Goal: Information Seeking & Learning: Learn about a topic

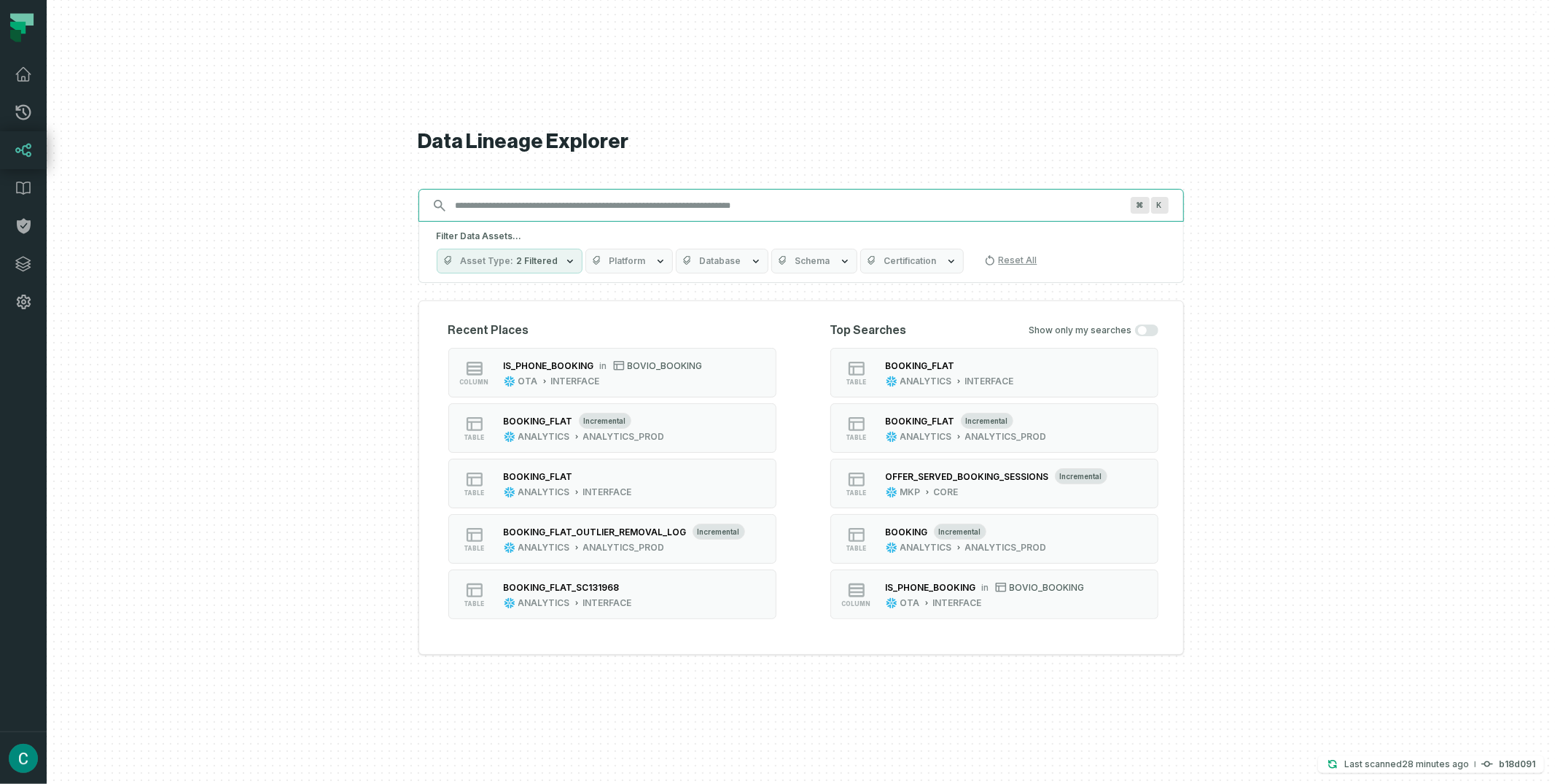
click at [538, 206] on input "Discovery Provider cmdk menu" at bounding box center [788, 206] width 682 height 23
paste input "*********"
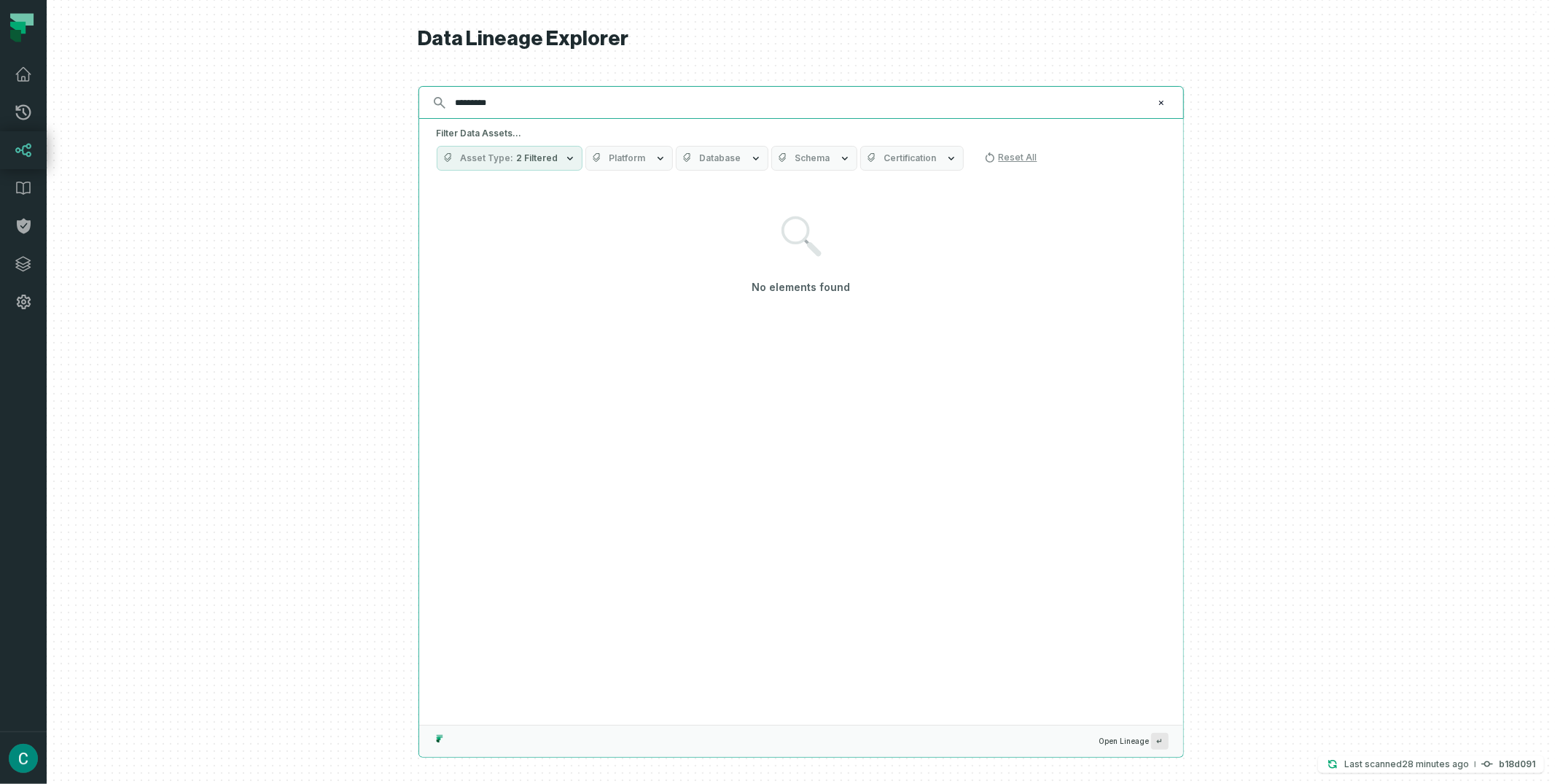
type input "*********"
click at [557, 154] on button "Asset Type 2 Filtered" at bounding box center [509, 159] width 146 height 25
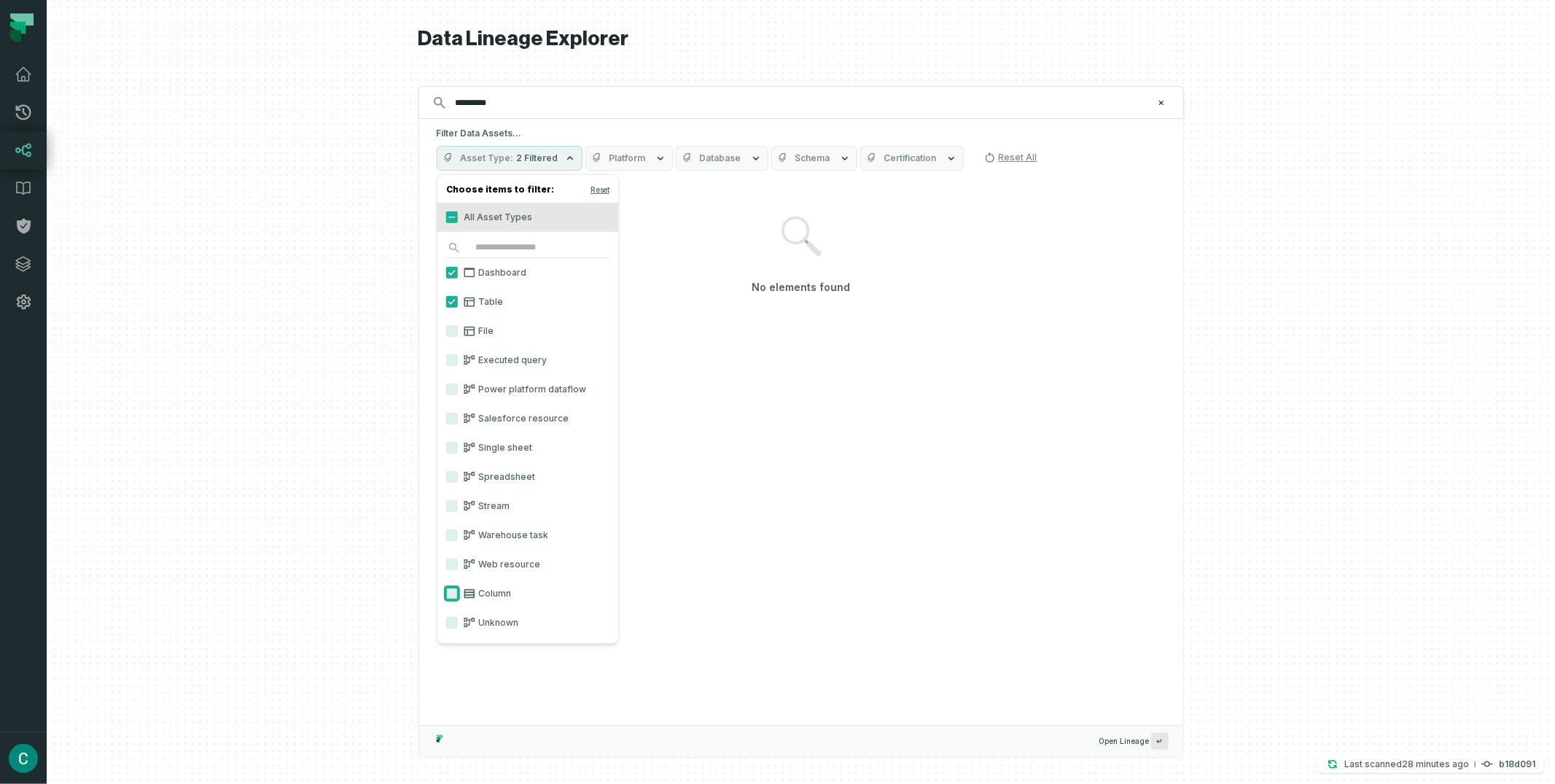
click at [451, 590] on button "Column" at bounding box center [452, 593] width 12 height 12
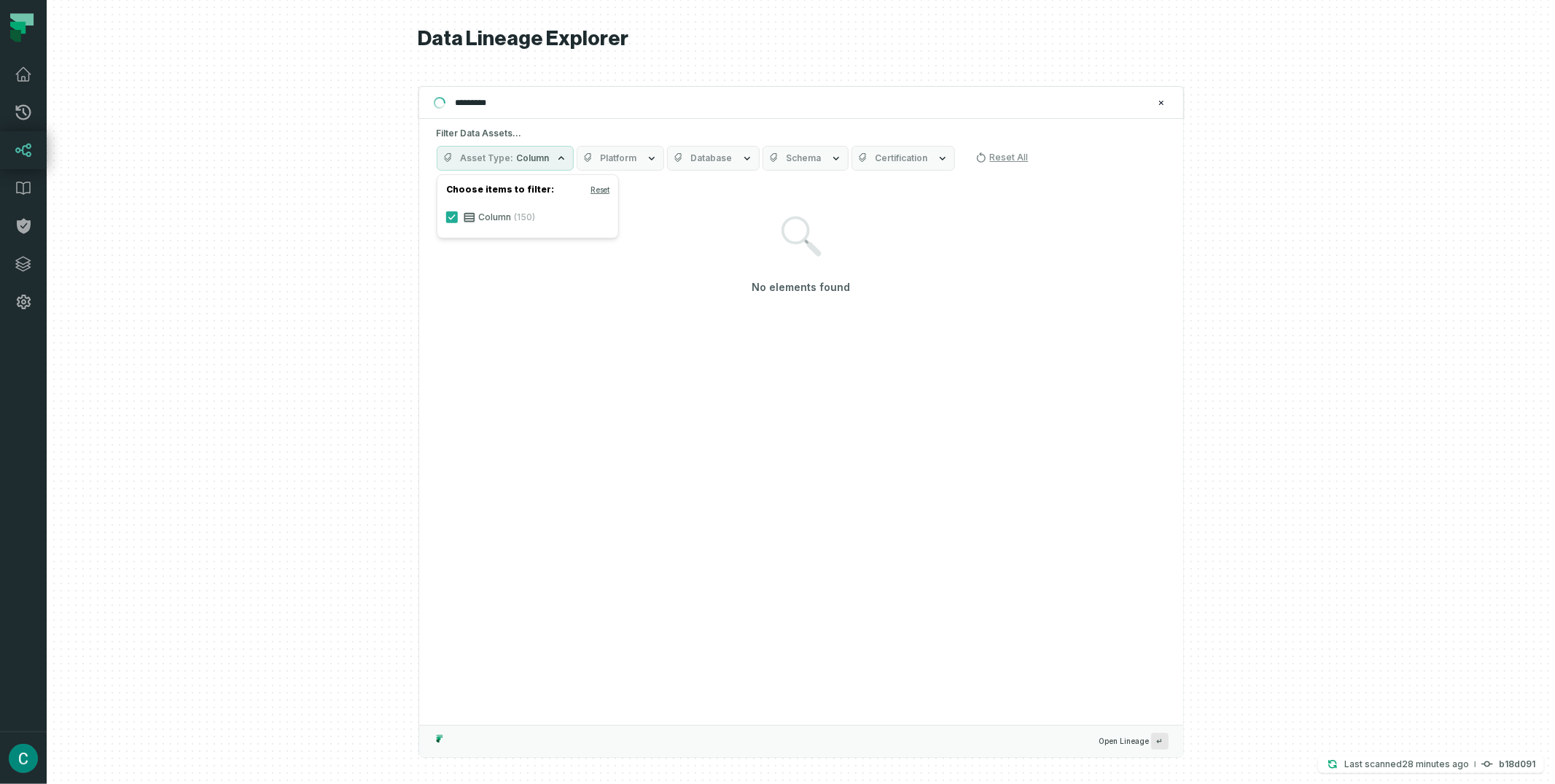
click at [674, 158] on icon "button" at bounding box center [677, 158] width 6 height 9
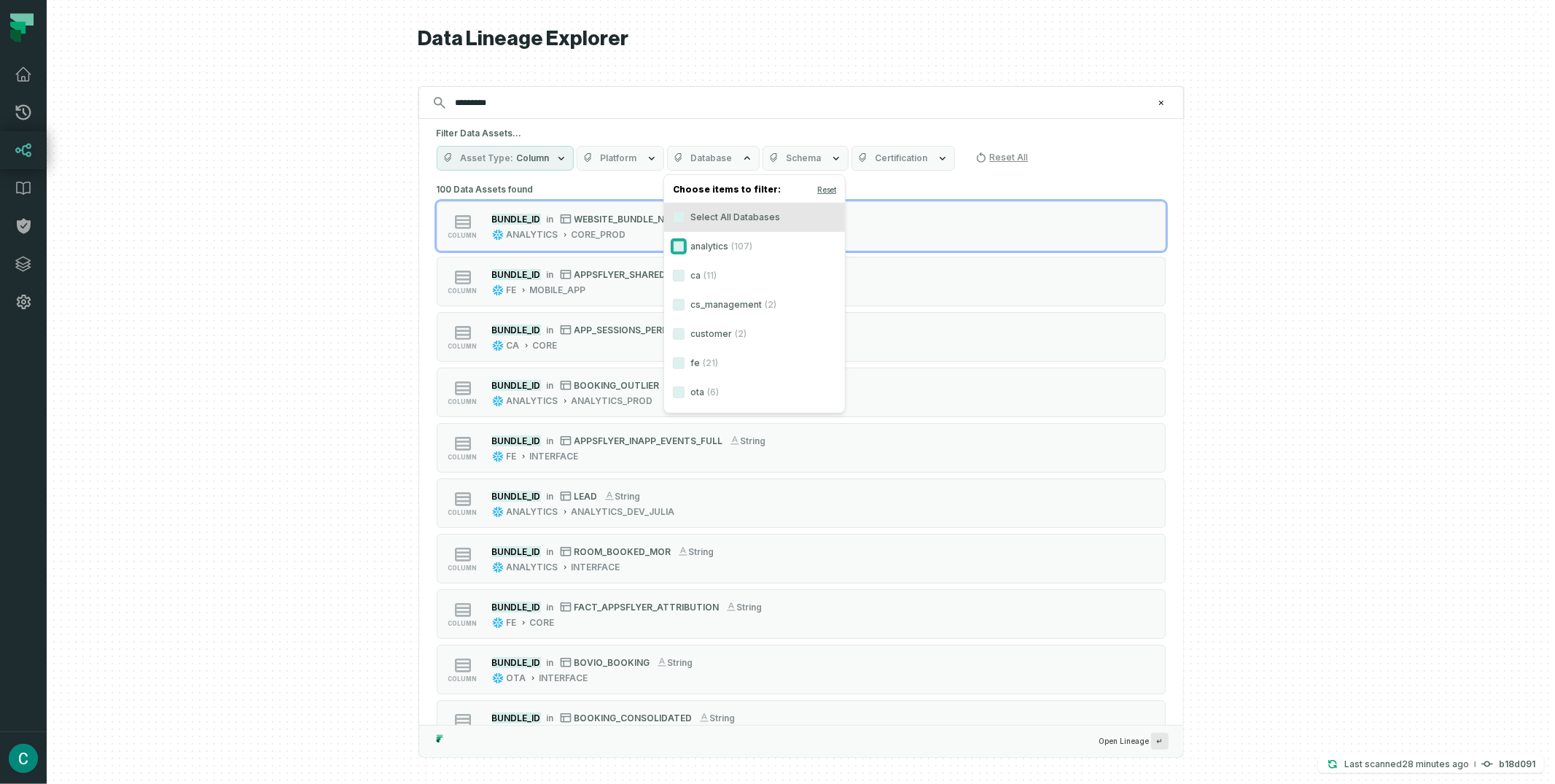
click at [677, 245] on button "analytics (107)" at bounding box center [679, 246] width 12 height 12
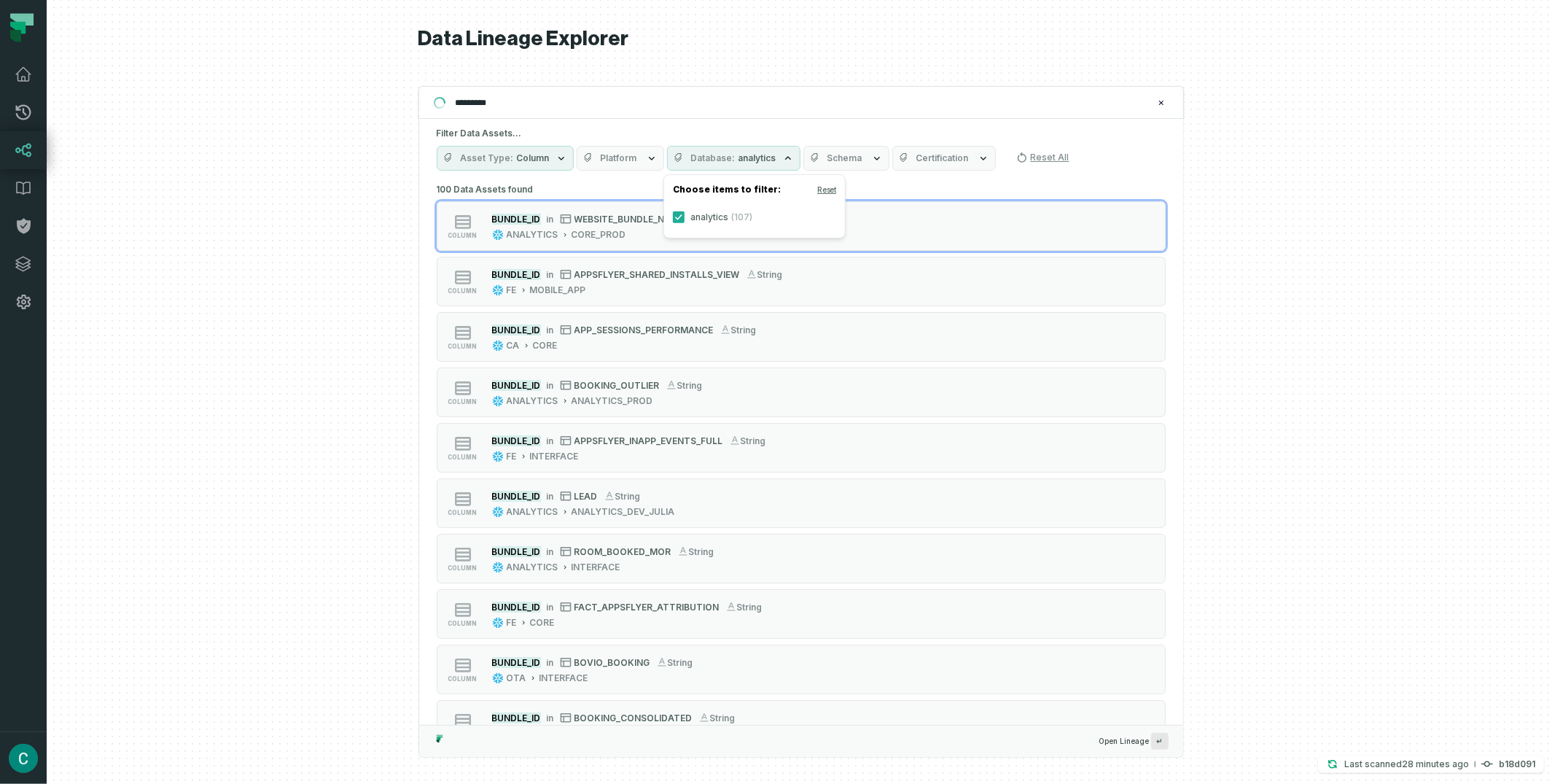
click at [859, 151] on button "Schema" at bounding box center [846, 159] width 86 height 25
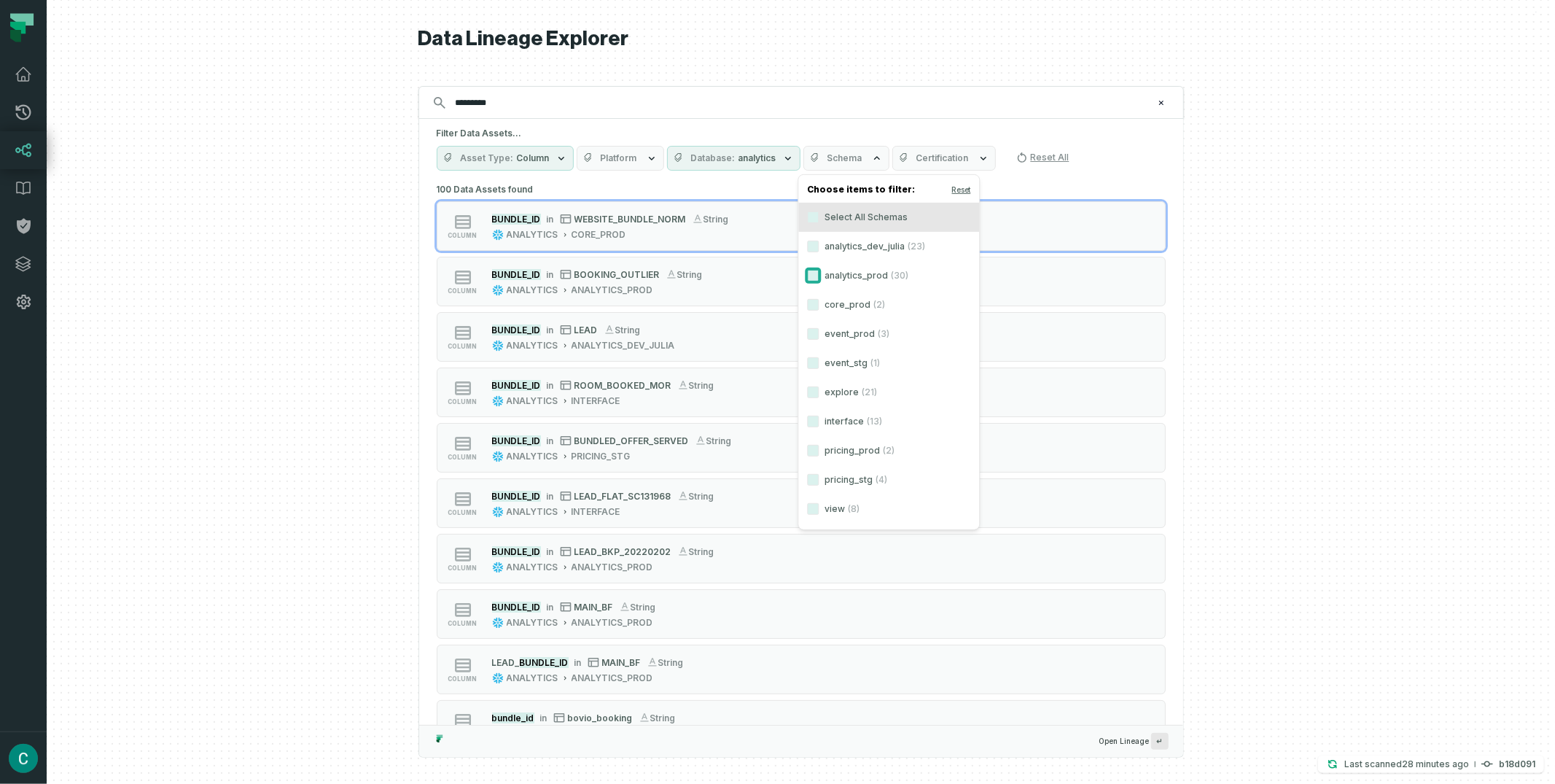
click at [811, 278] on button "analytics_prod (30)" at bounding box center [812, 276] width 12 height 12
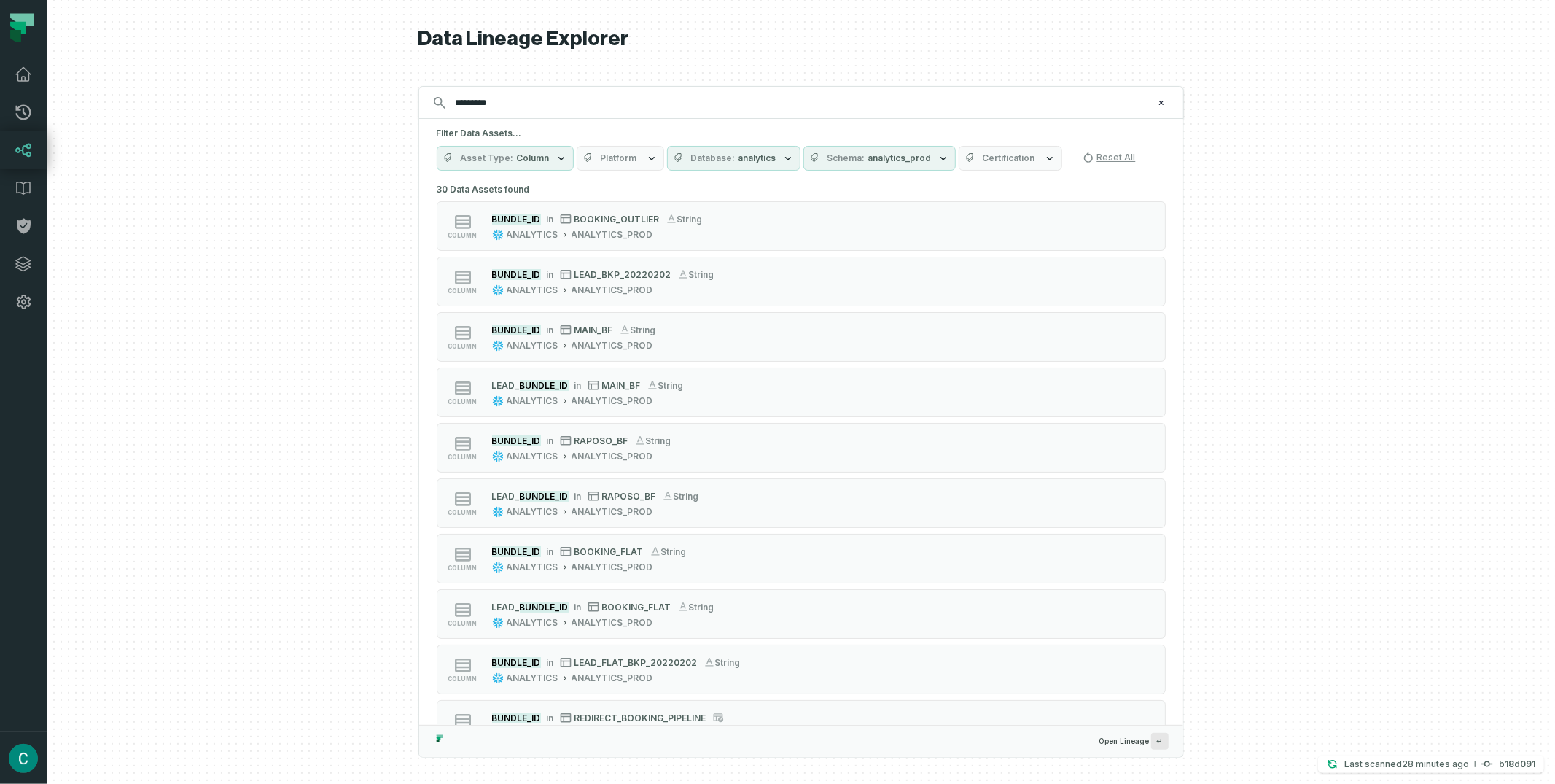
click at [1233, 162] on div at bounding box center [801, 392] width 1509 height 784
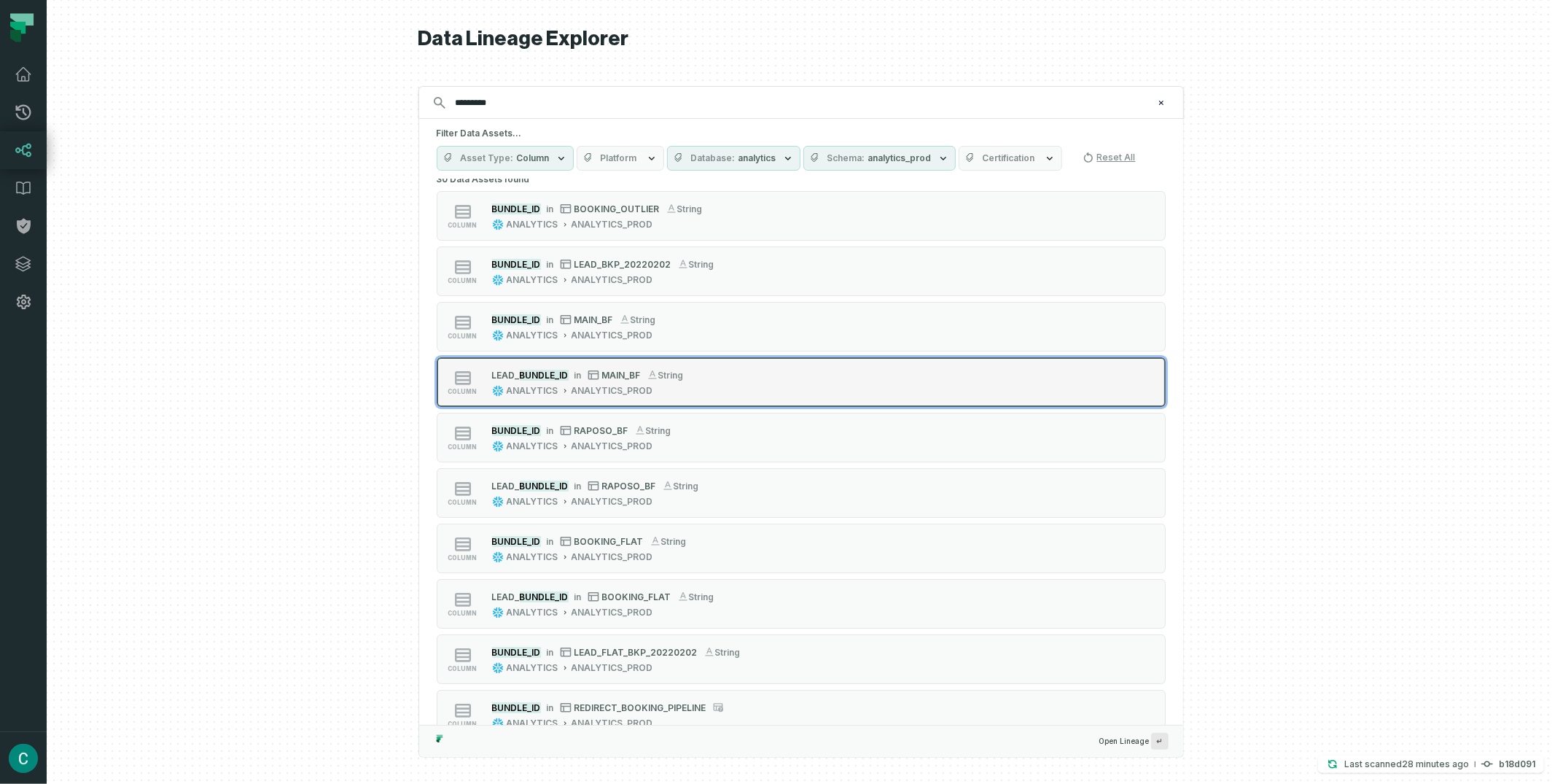
scroll to position [20, 0]
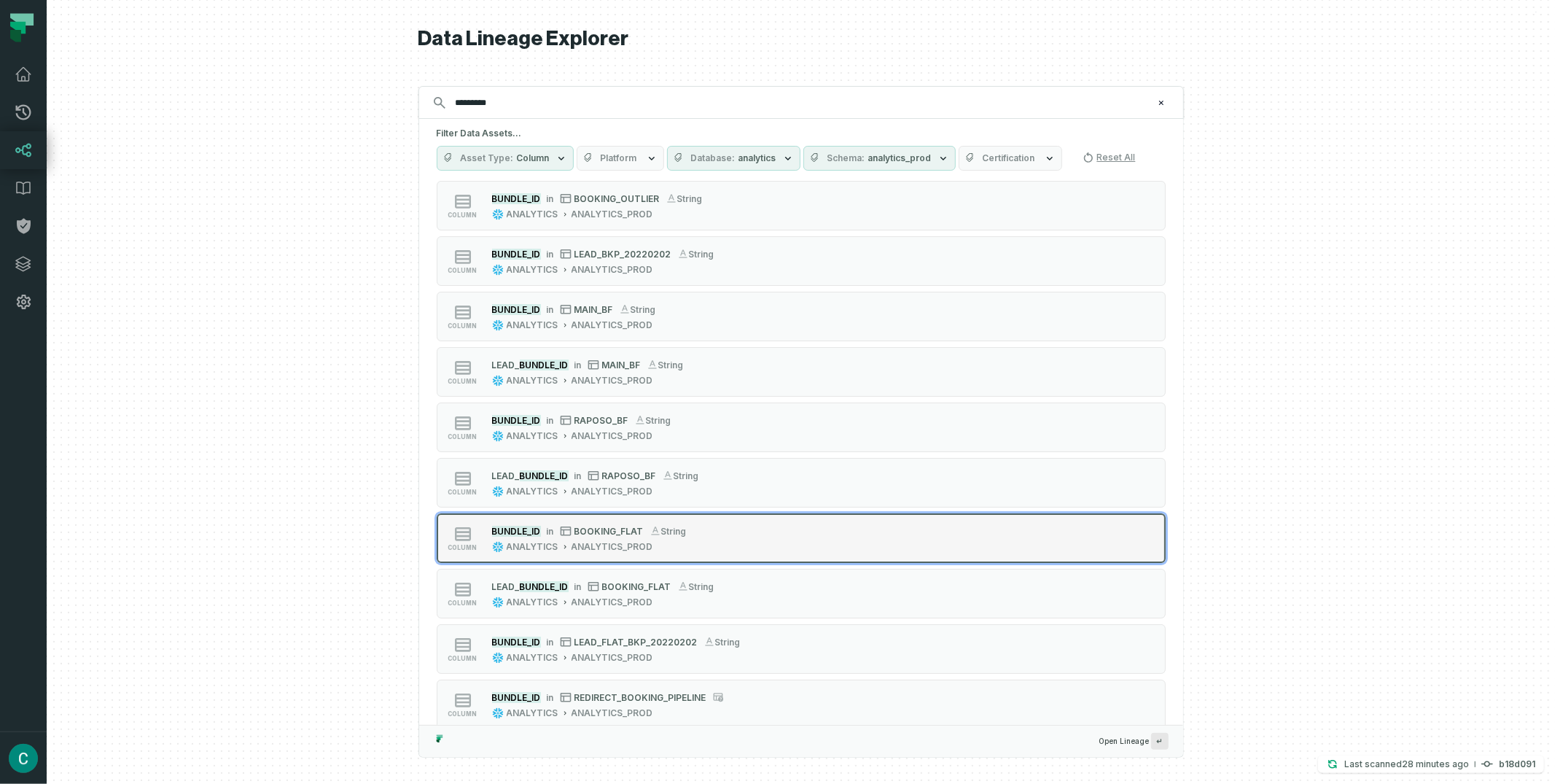
click at [616, 529] on span "BOOKING_FLAT" at bounding box center [610, 531] width 69 height 11
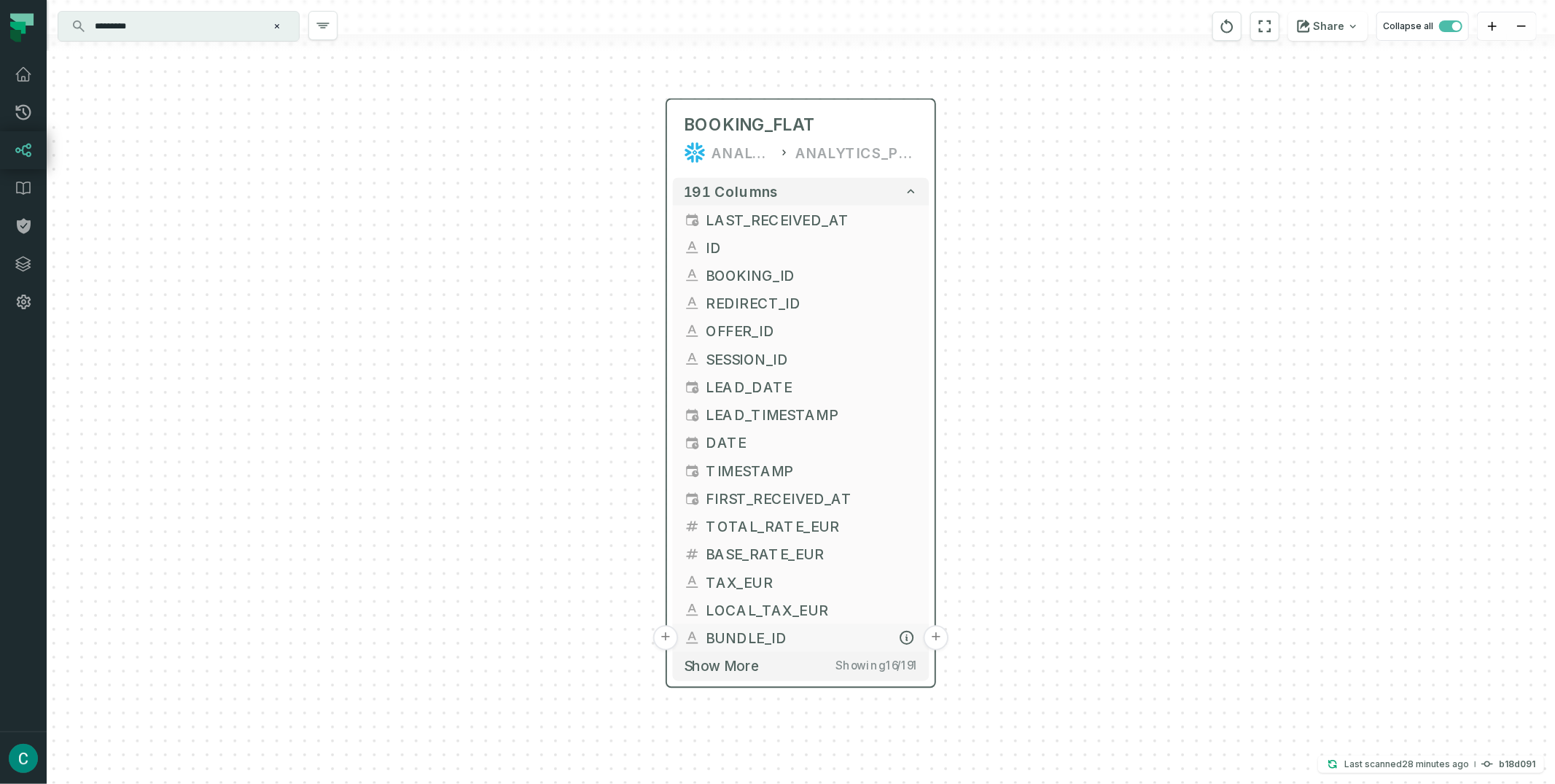
click at [937, 637] on button "+" at bounding box center [937, 637] width 25 height 25
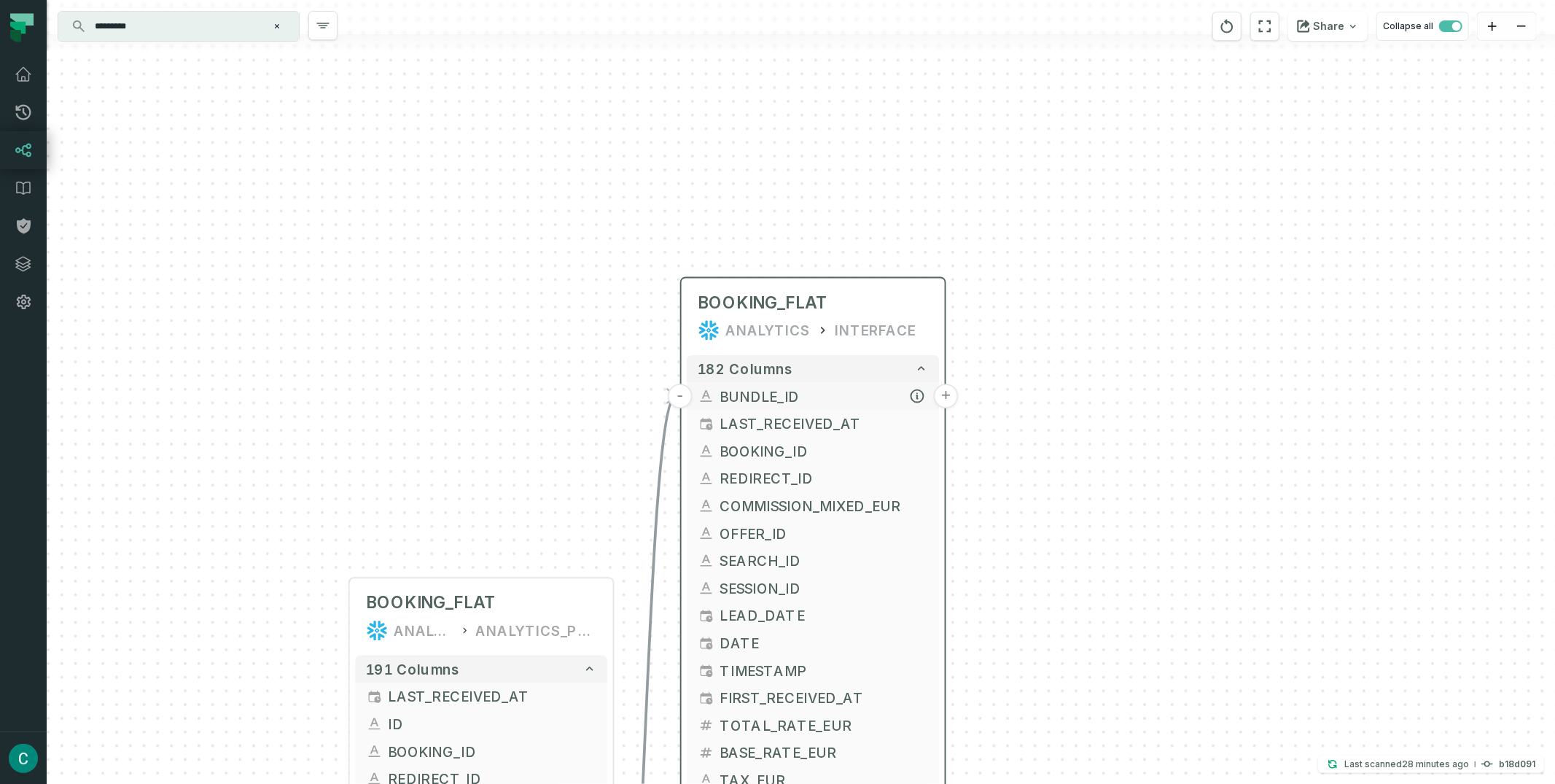
click at [945, 394] on button "+" at bounding box center [946, 396] width 25 height 25
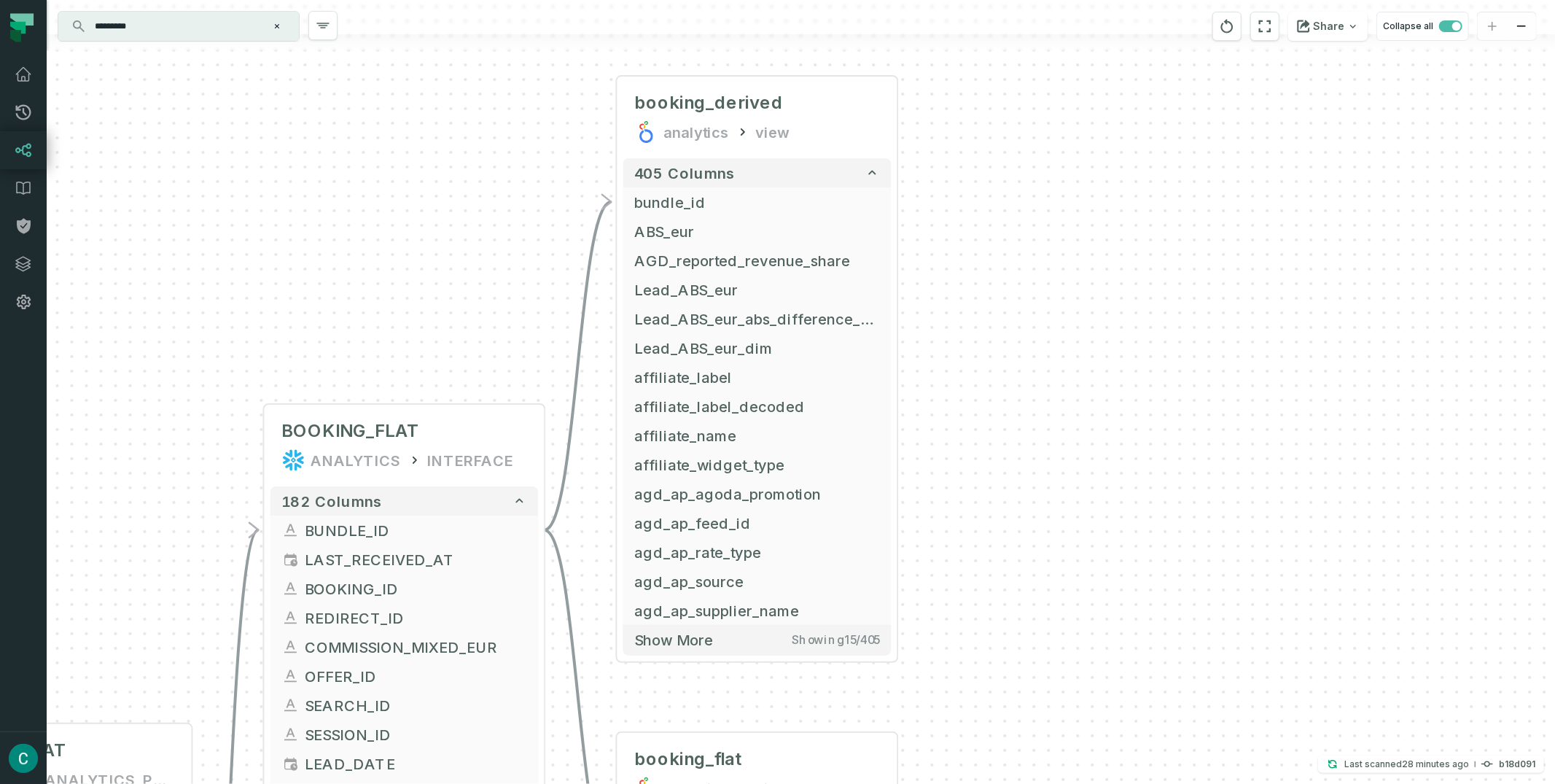
drag, startPoint x: 1123, startPoint y: 403, endPoint x: 1017, endPoint y: 59, distance: 360.0
click at [1017, 59] on div "+ booking_derived analytics view + 405 columns - bundle_id + ABS_eur + AGD_repo…" at bounding box center [801, 392] width 1509 height 784
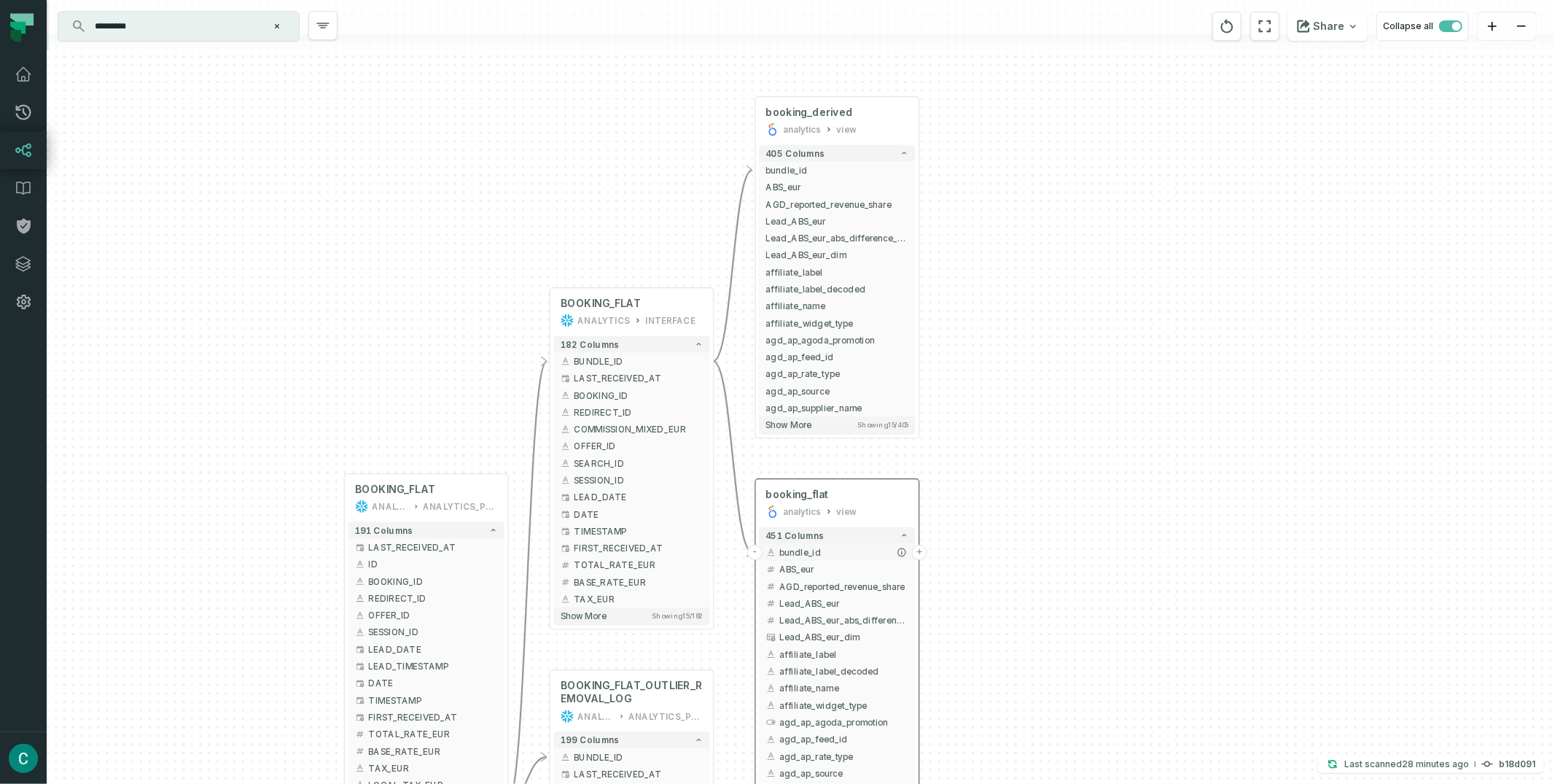
click at [921, 550] on button "+" at bounding box center [920, 552] width 15 height 15
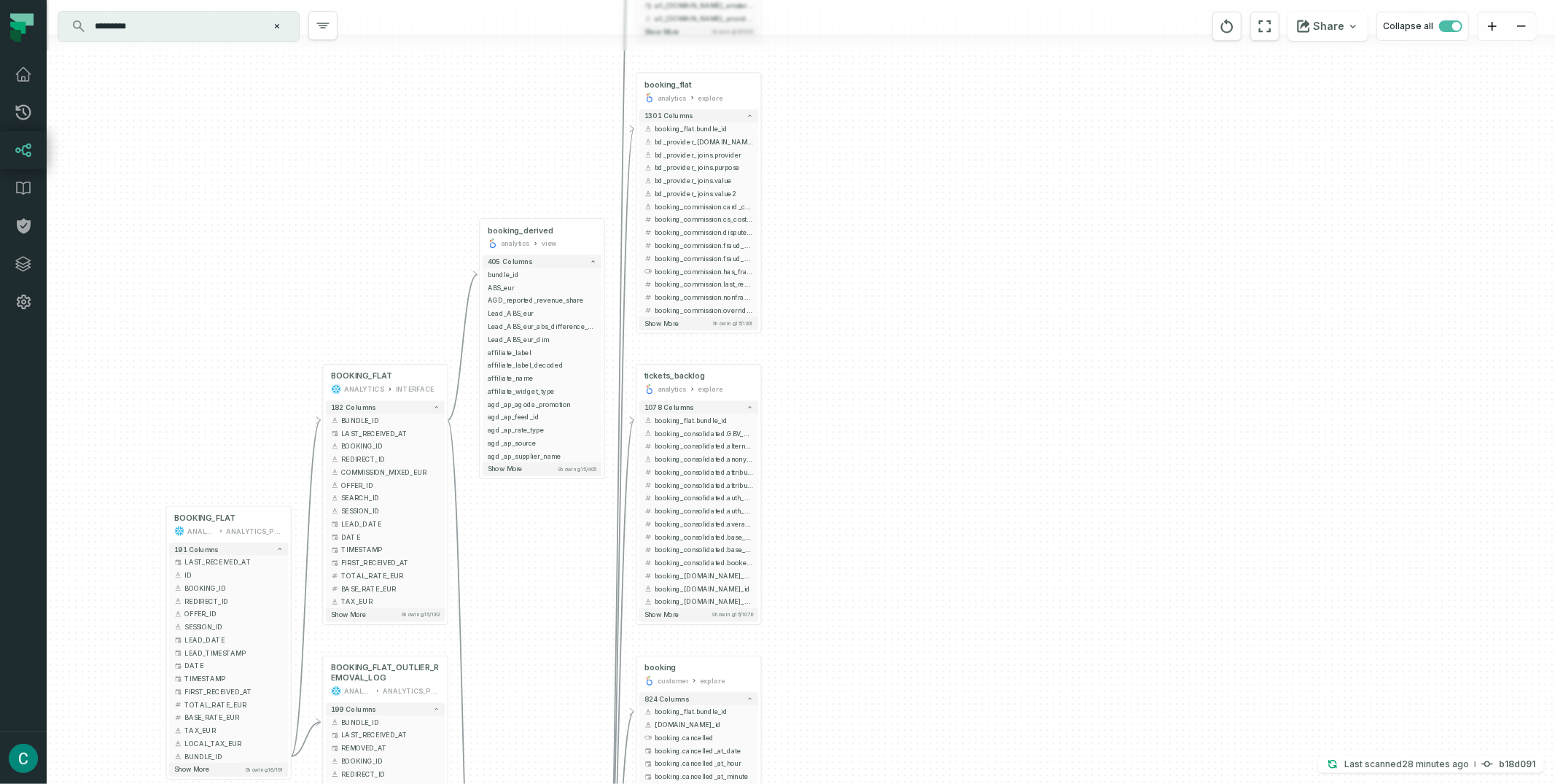
drag, startPoint x: 967, startPoint y: 211, endPoint x: 953, endPoint y: 199, distance: 18.4
click at [953, 199] on div "+ conversation cs_management explore + 1070 columns - booking_flat.bundle_id al…" at bounding box center [801, 392] width 1509 height 784
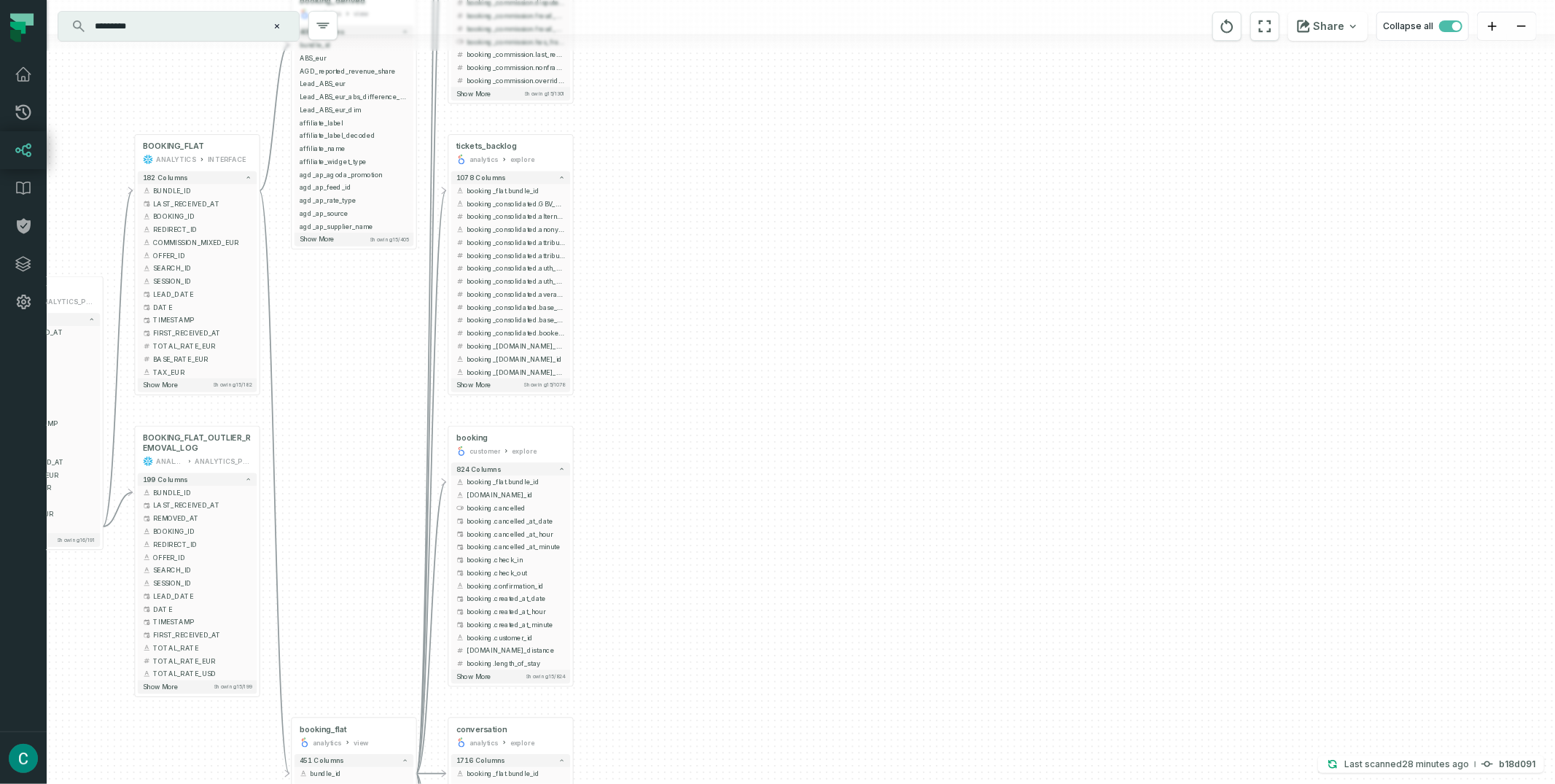
drag, startPoint x: 1095, startPoint y: 511, endPoint x: 907, endPoint y: 282, distance: 296.3
click at [907, 282] on div "+ conversation cs_management explore + 1070 columns - booking_flat.bundle_id al…" at bounding box center [801, 392] width 1509 height 784
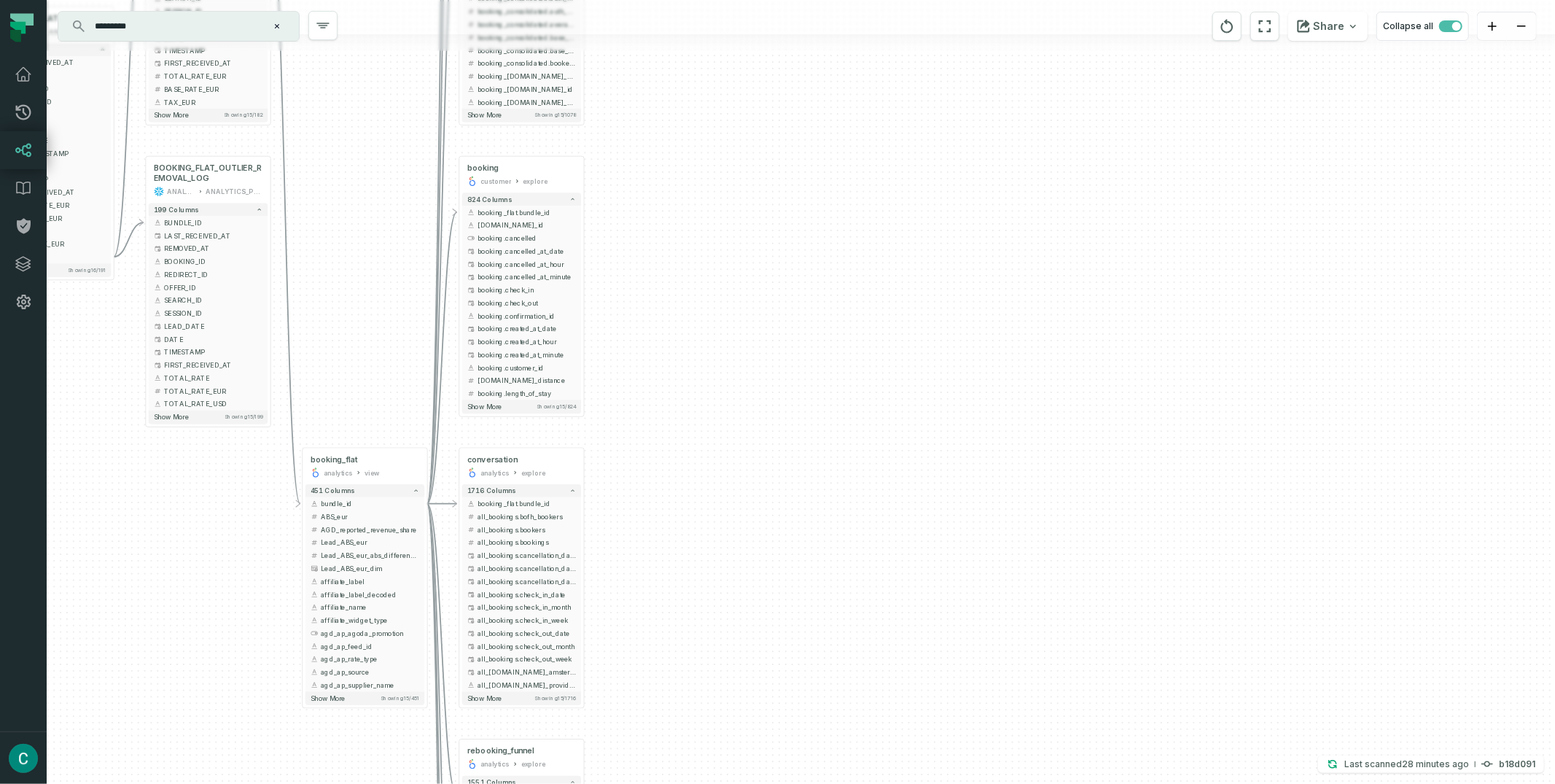
drag, startPoint x: 828, startPoint y: 458, endPoint x: 839, endPoint y: 188, distance: 270.2
click at [839, 188] on div "+ conversation cs_management explore + 1070 columns - booking_flat.bundle_id al…" at bounding box center [801, 392] width 1509 height 784
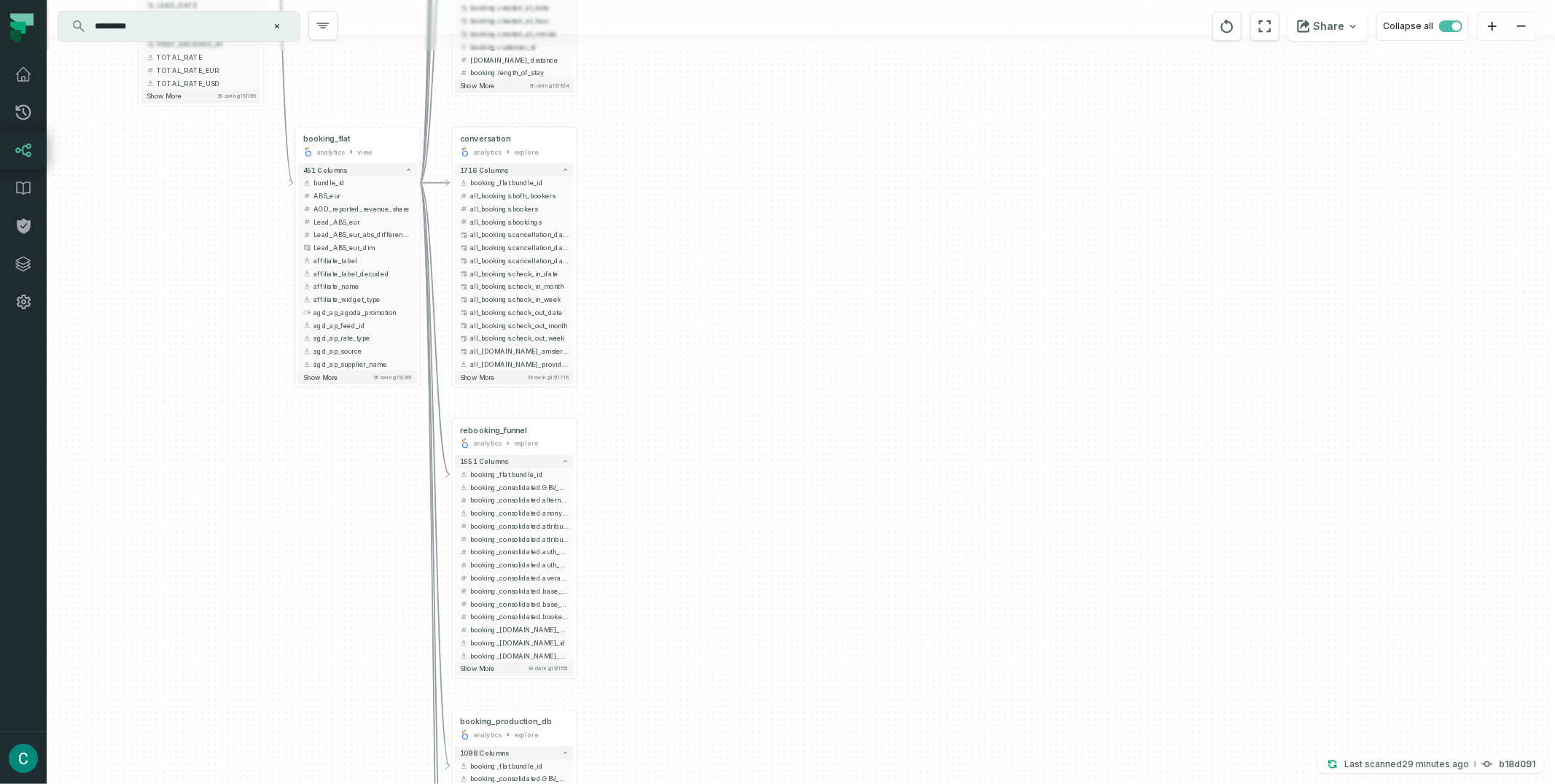
drag, startPoint x: 867, startPoint y: 483, endPoint x: 859, endPoint y: 162, distance: 321.1
click at [859, 162] on div "+ conversation cs_management explore + 1070 columns - booking_flat.bundle_id al…" at bounding box center [801, 392] width 1509 height 784
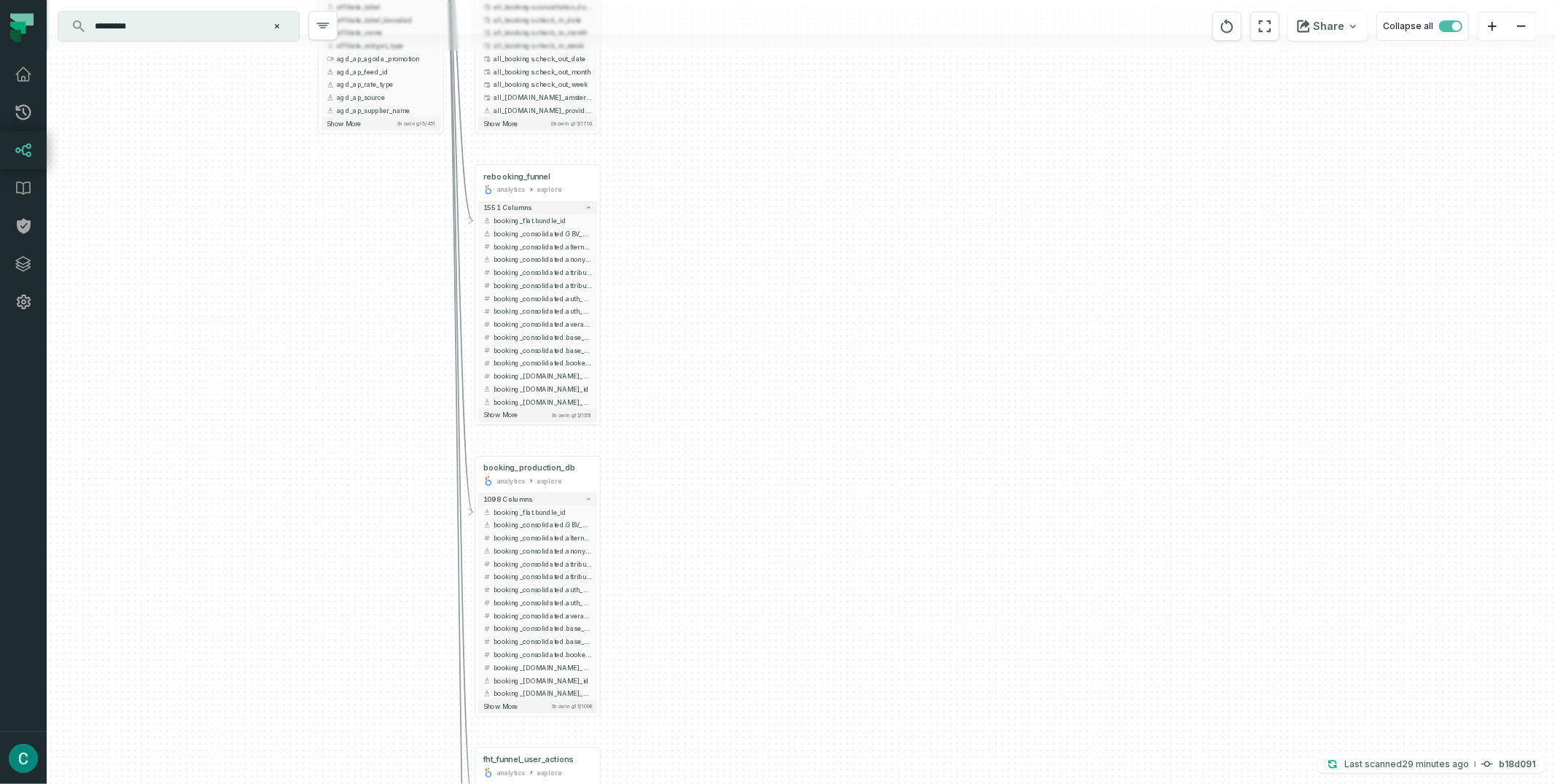
drag, startPoint x: 816, startPoint y: 234, endPoint x: 898, endPoint y: 213, distance: 84.6
click at [898, 213] on div "+ conversation cs_management explore + 1070 columns - booking_flat.bundle_id al…" at bounding box center [801, 392] width 1509 height 784
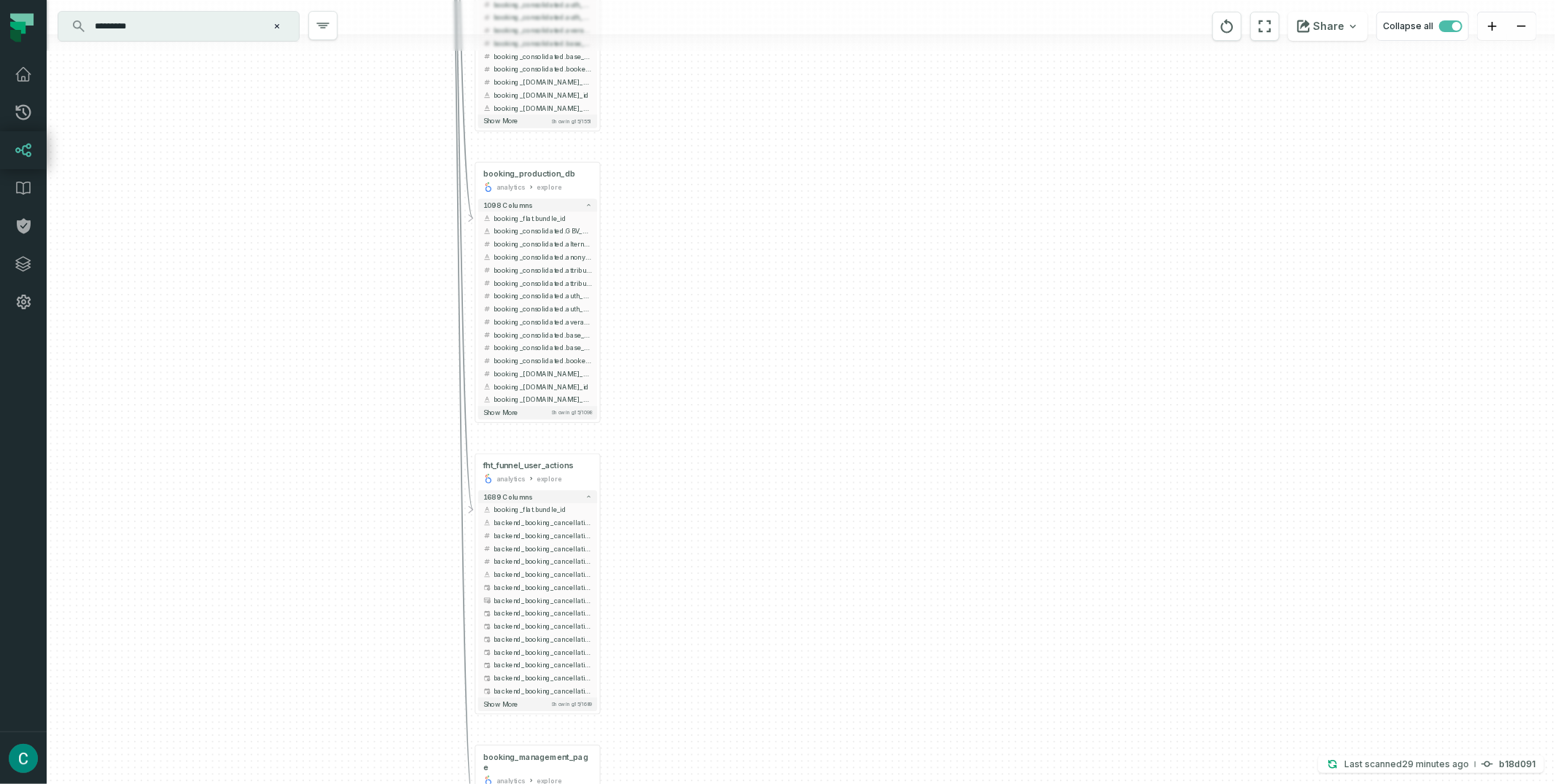
drag, startPoint x: 826, startPoint y: 315, endPoint x: 828, endPoint y: 104, distance: 211.0
click at [828, 104] on div "+ conversation cs_management explore + 1070 columns - booking_flat.bundle_id al…" at bounding box center [801, 392] width 1509 height 784
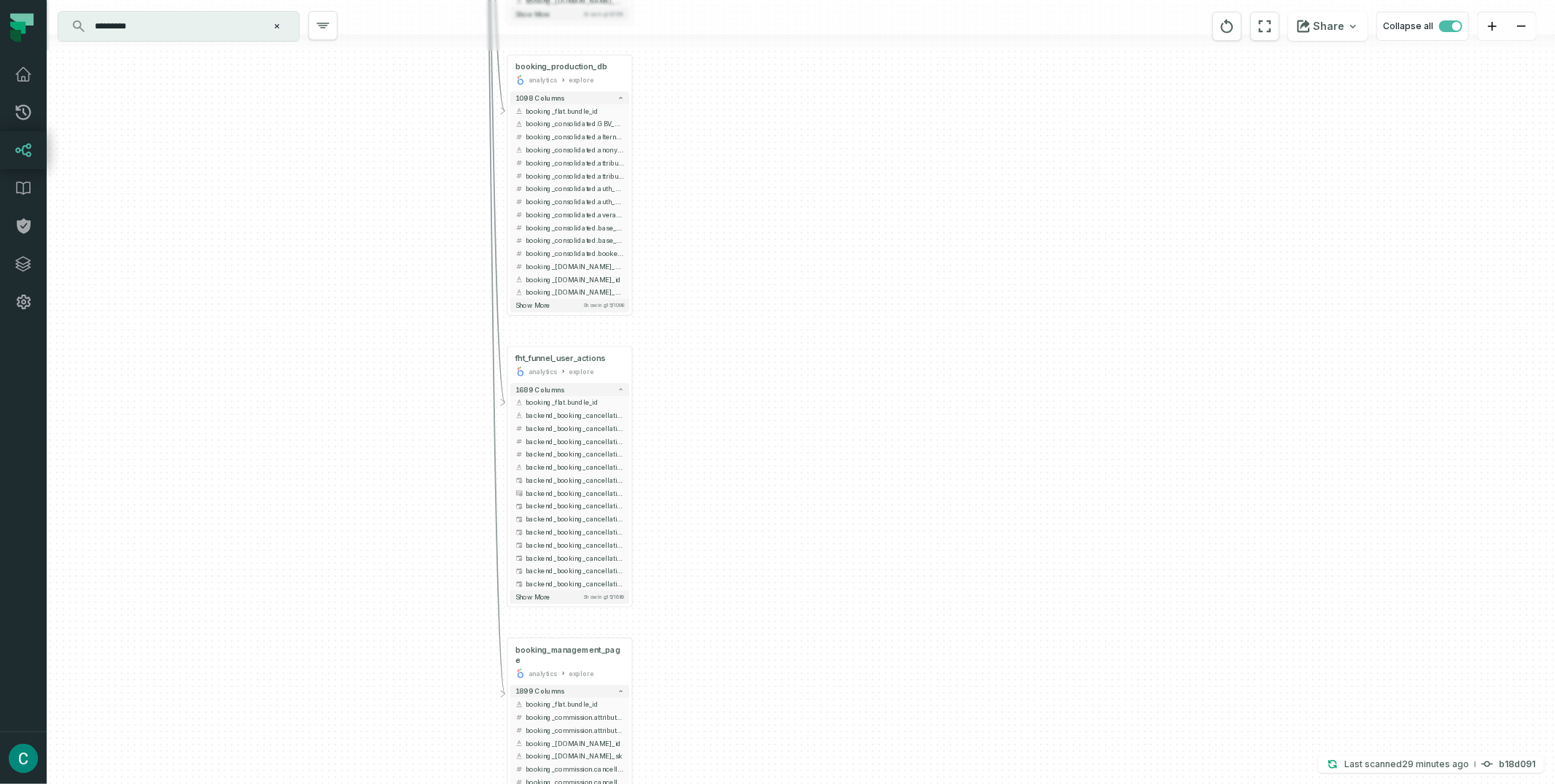
drag, startPoint x: 833, startPoint y: 320, endPoint x: 889, endPoint y: 379, distance: 81.3
click at [889, 379] on div "+ conversation cs_management explore + 1070 columns - booking_flat.bundle_id al…" at bounding box center [801, 392] width 1509 height 784
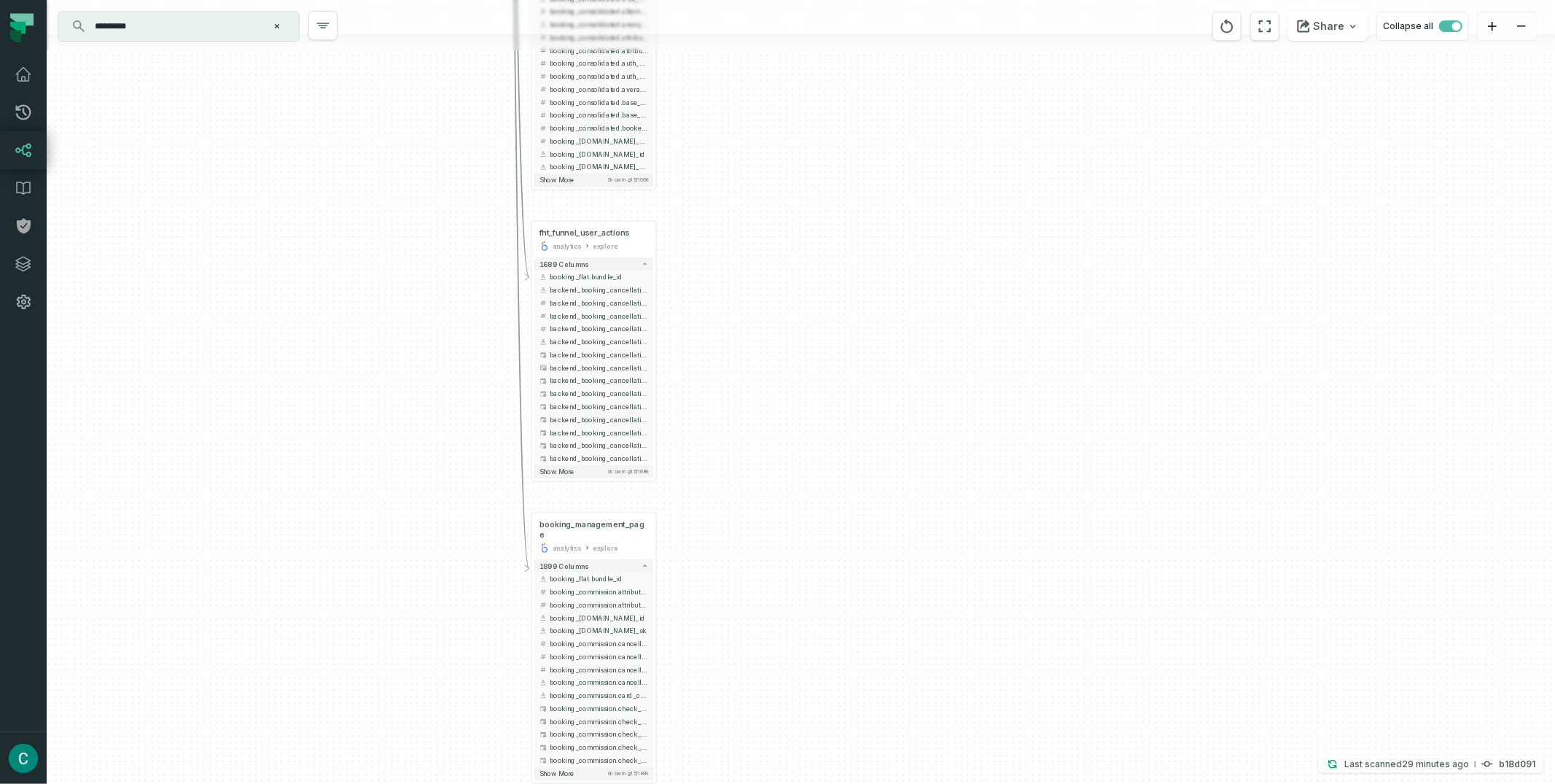
drag, startPoint x: 848, startPoint y: 441, endPoint x: 899, endPoint y: 457, distance: 53.5
click at [899, 457] on div "+ conversation cs_management explore + 1070 columns - booking_flat.bundle_id al…" at bounding box center [801, 392] width 1509 height 784
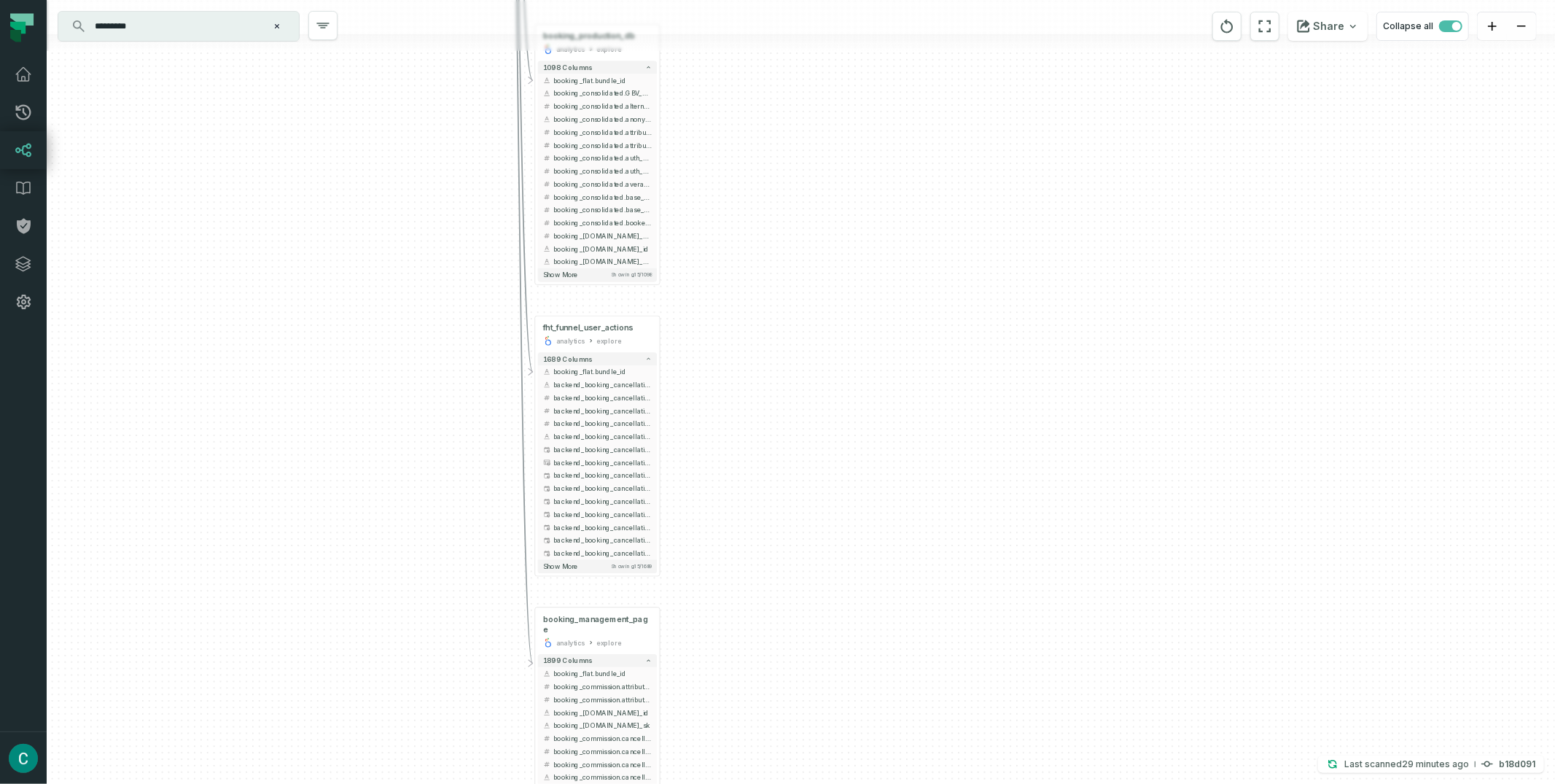
drag, startPoint x: 927, startPoint y: 179, endPoint x: 909, endPoint y: 120, distance: 61.7
click at [930, 274] on div "+ conversation cs_management explore + 1070 columns - booking_flat.bundle_id al…" at bounding box center [801, 392] width 1509 height 784
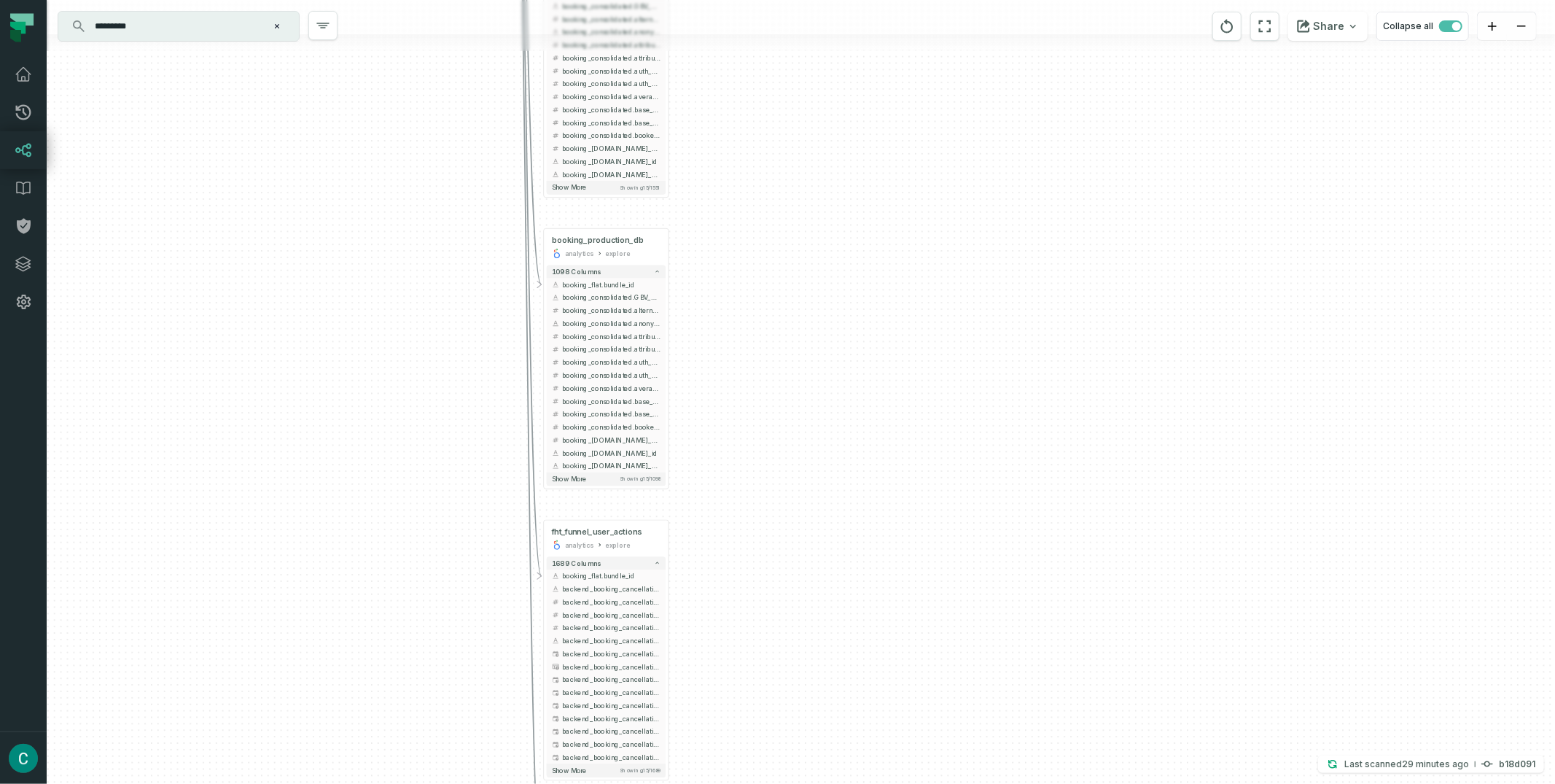
drag, startPoint x: 912, startPoint y: 229, endPoint x: 917, endPoint y: 322, distance: 93.1
click at [917, 322] on div "+ conversation cs_management explore + 1070 columns - booking_flat.bundle_id al…" at bounding box center [801, 392] width 1509 height 784
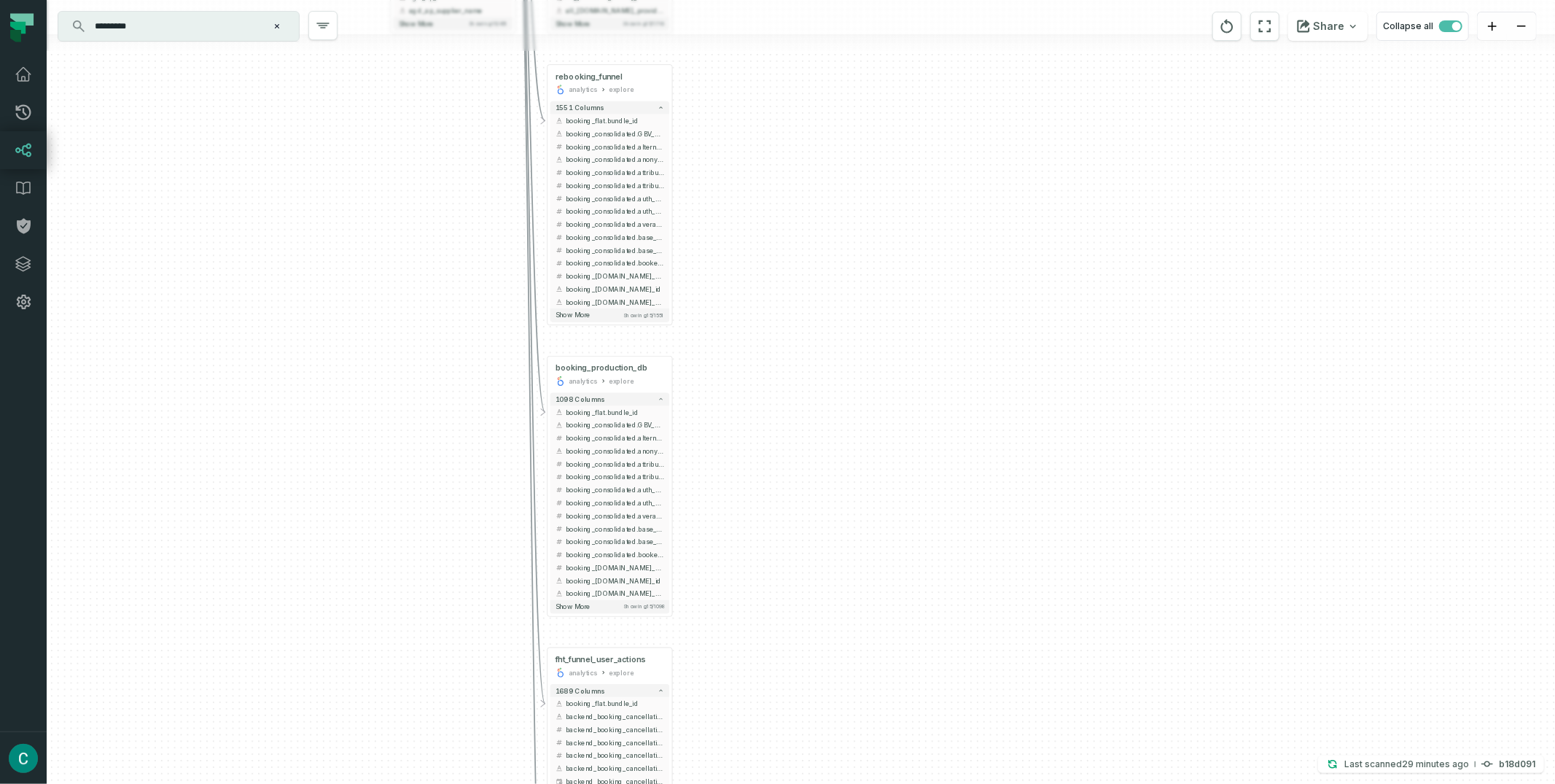
drag, startPoint x: 926, startPoint y: 237, endPoint x: 923, endPoint y: 191, distance: 46.1
click at [928, 268] on div "+ conversation cs_management explore + 1070 columns - booking_flat.bundle_id al…" at bounding box center [801, 392] width 1509 height 784
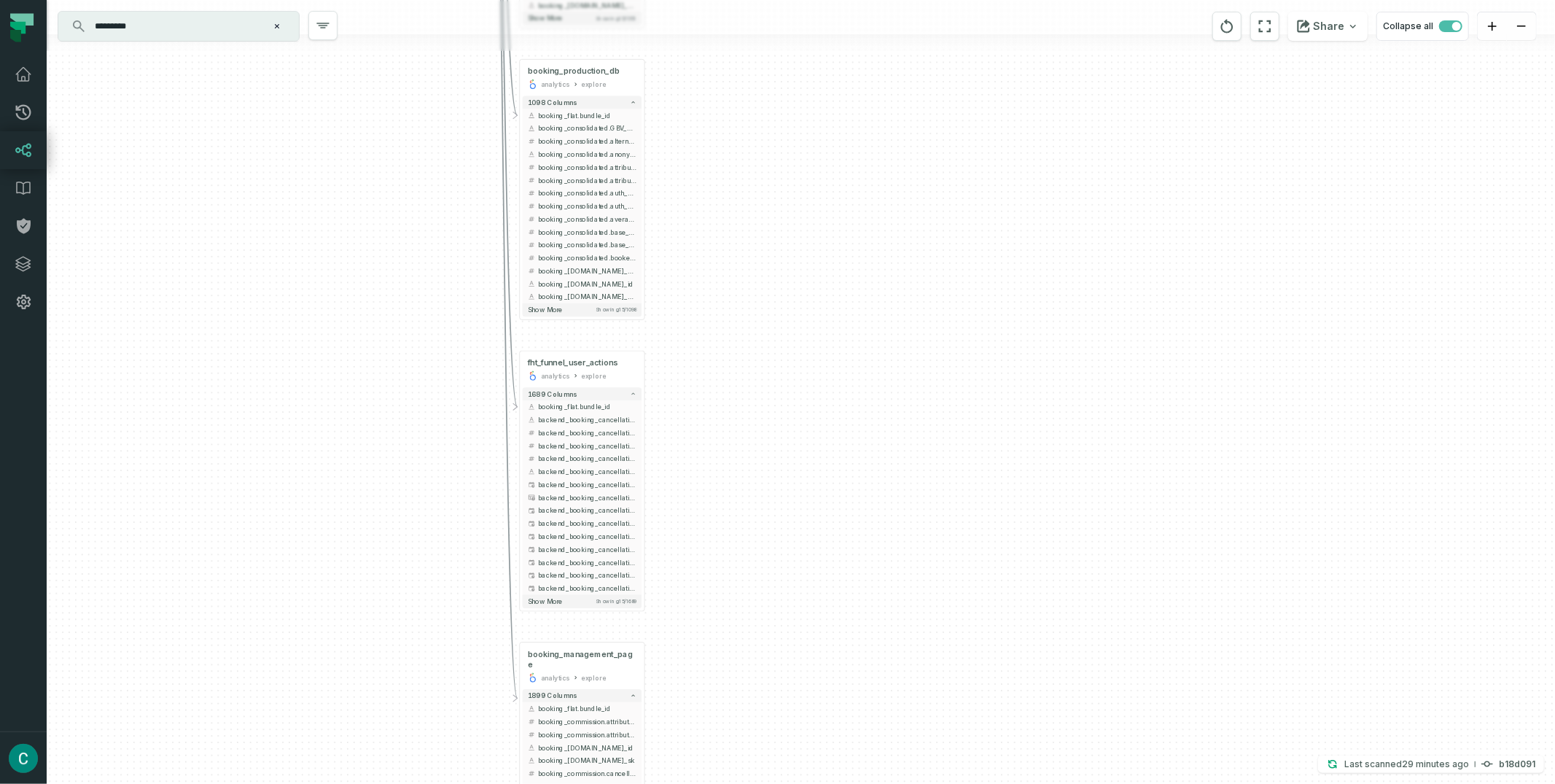
drag, startPoint x: 911, startPoint y: 366, endPoint x: 884, endPoint y: 405, distance: 47.4
click at [883, 63] on div "+ conversation cs_management explore + 1070 columns - booking_flat.bundle_id al…" at bounding box center [801, 392] width 1509 height 784
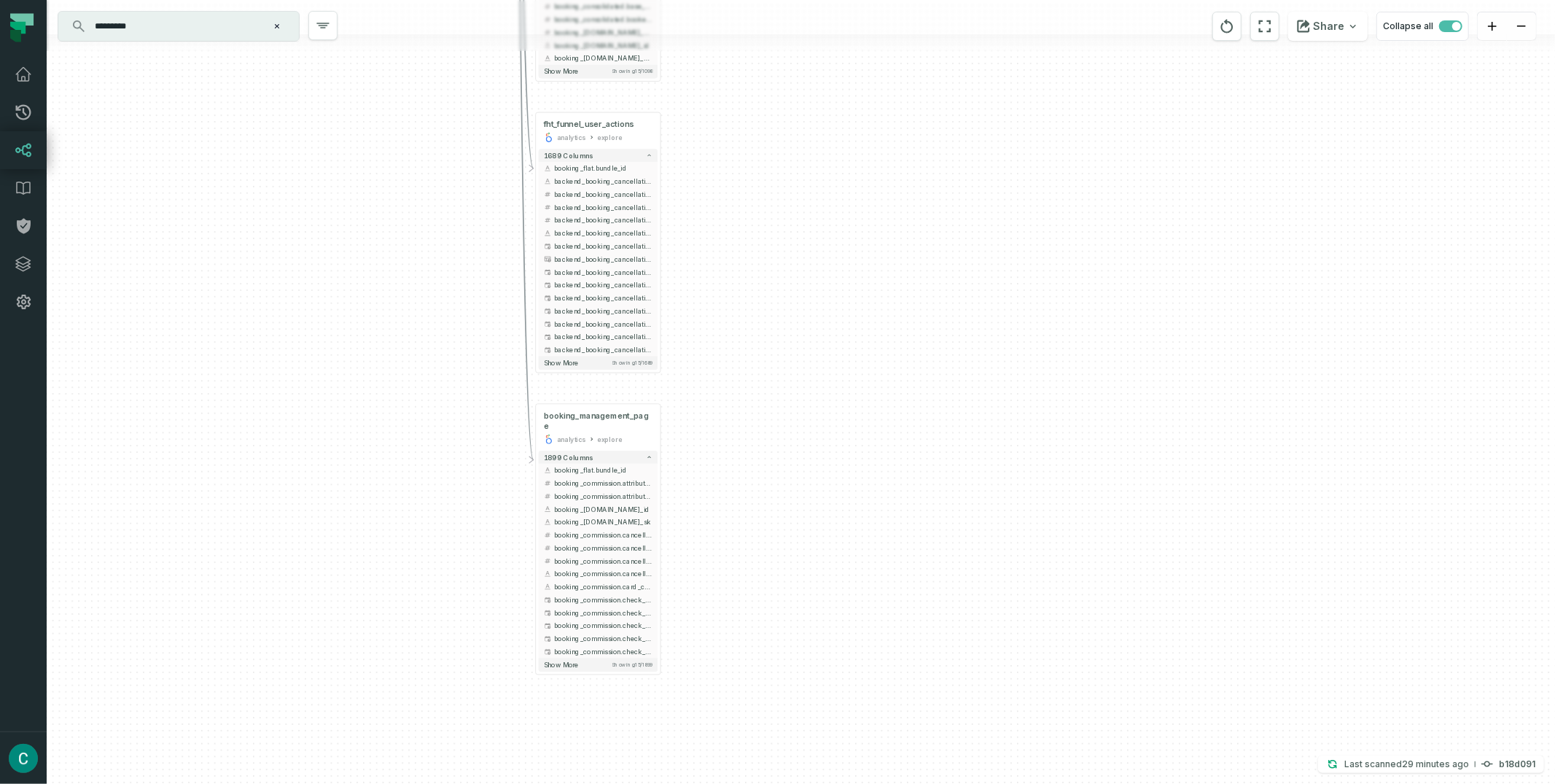
drag, startPoint x: 884, startPoint y: 405, endPoint x: 900, endPoint y: 173, distance: 232.6
click at [900, 173] on div "+ conversation cs_management explore + 1070 columns - booking_flat.bundle_id al…" at bounding box center [801, 392] width 1509 height 784
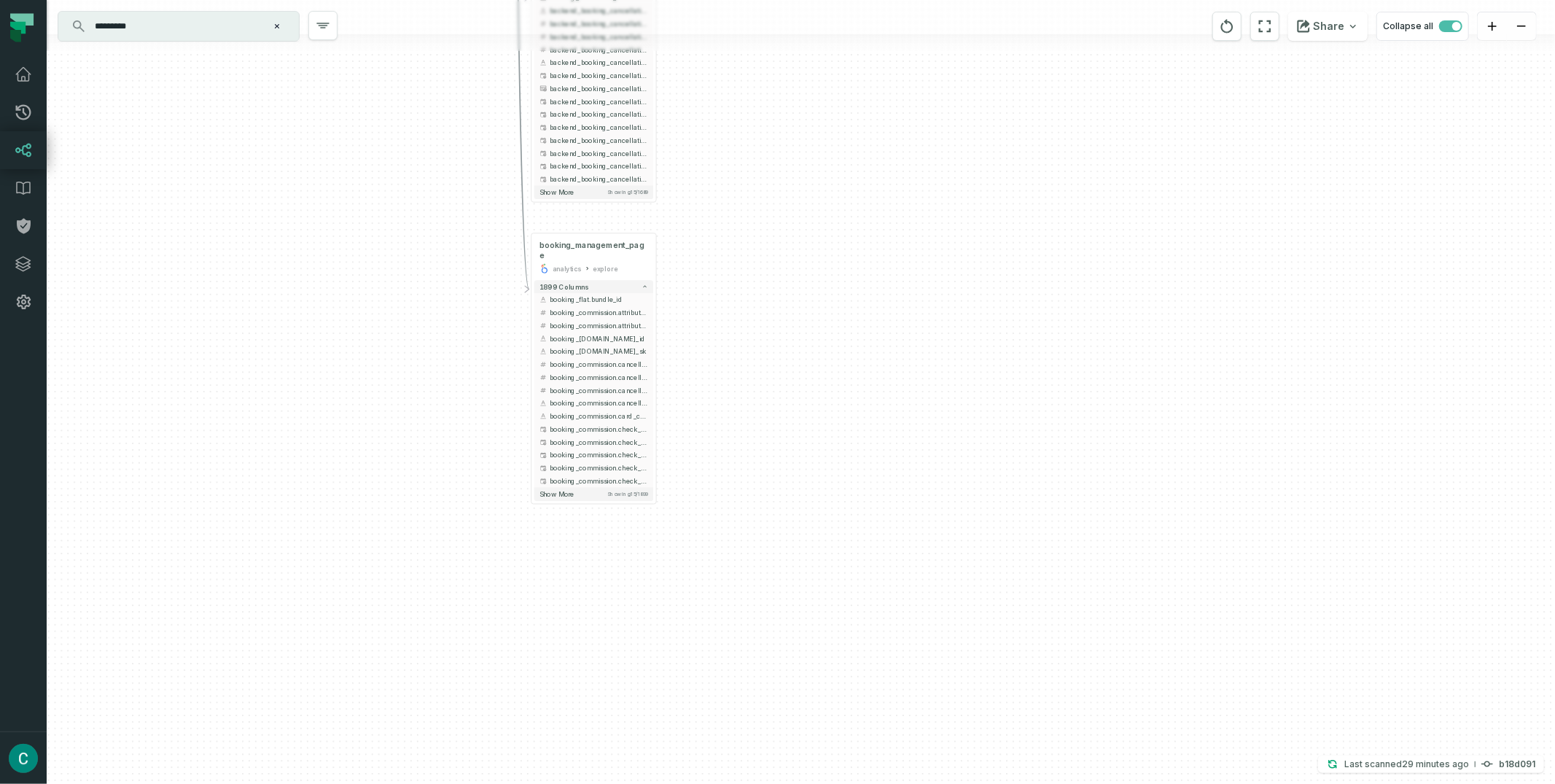
drag, startPoint x: 875, startPoint y: 411, endPoint x: 871, endPoint y: 241, distance: 170.0
click at [871, 241] on div "+ conversation cs_management explore + 1070 columns - booking_flat.bundle_id al…" at bounding box center [801, 392] width 1509 height 784
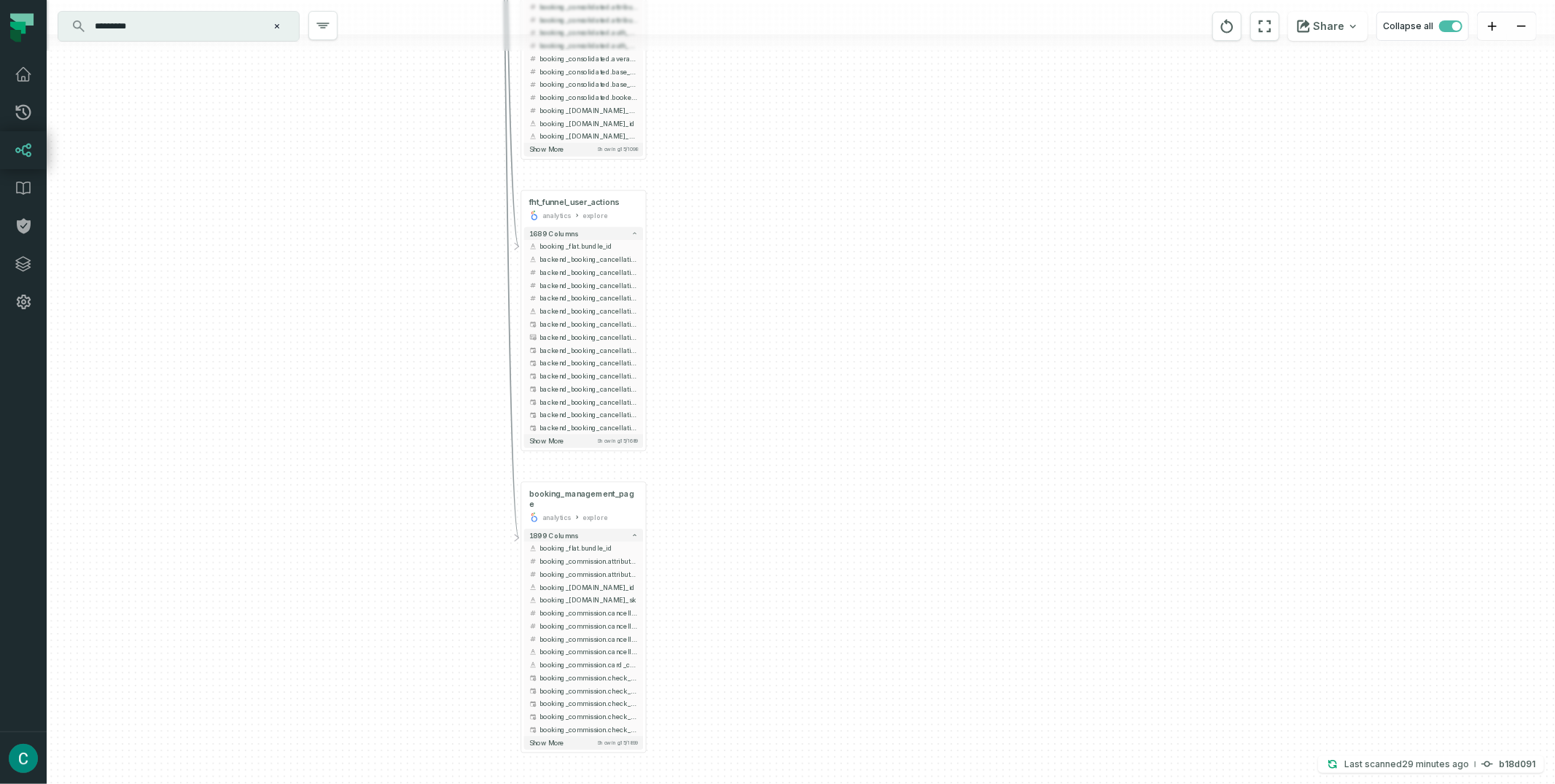
drag, startPoint x: 856, startPoint y: 134, endPoint x: 846, endPoint y: 383, distance: 249.2
click at [846, 383] on div "+ conversation cs_management explore + 1070 columns - booking_flat.bundle_id al…" at bounding box center [801, 392] width 1509 height 784
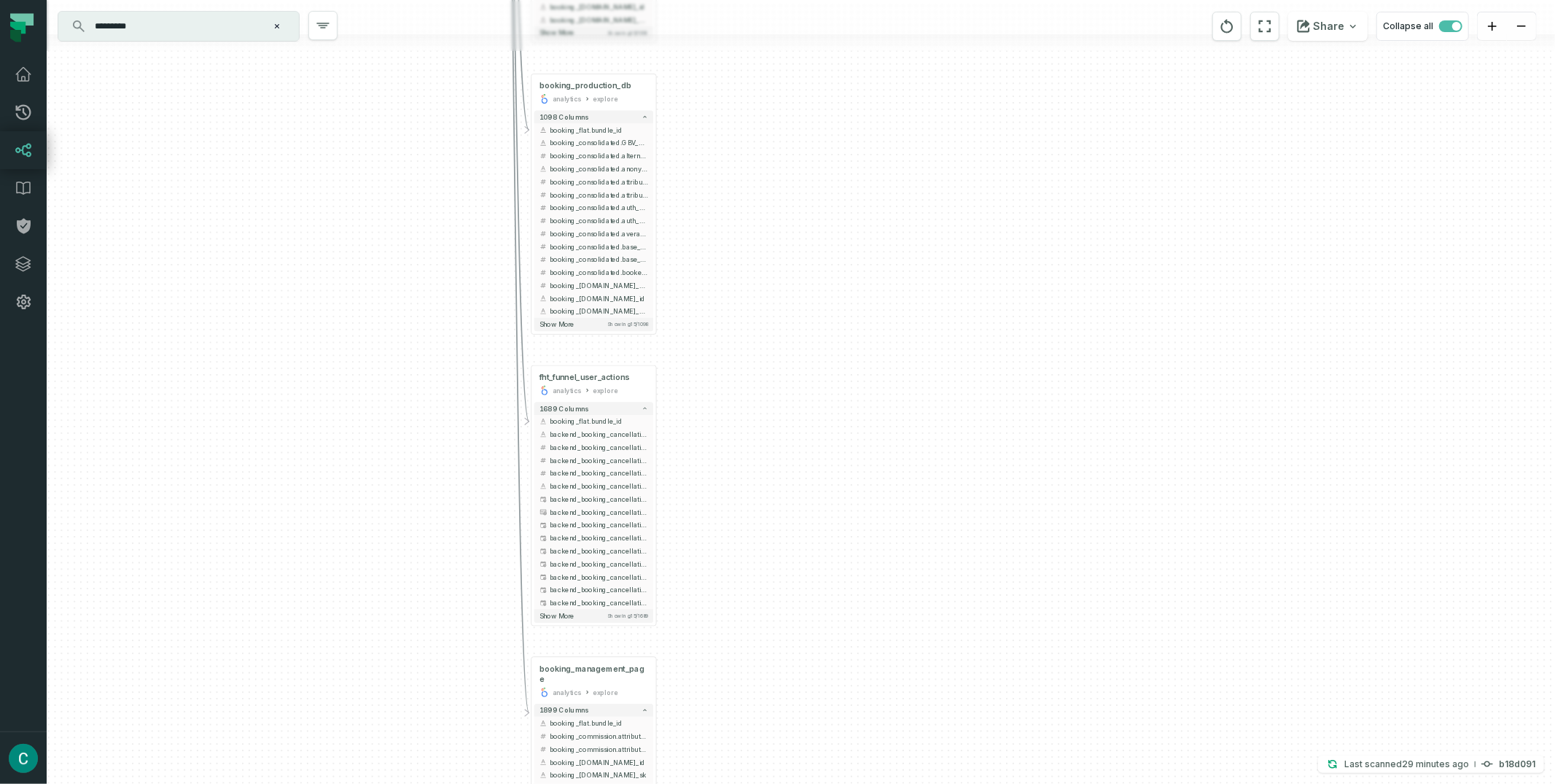
drag, startPoint x: 883, startPoint y: 307, endPoint x: 887, endPoint y: 338, distance: 31.3
click at [887, 338] on div "+ conversation cs_management explore + 1070 columns - booking_flat.bundle_id al…" at bounding box center [801, 392] width 1509 height 784
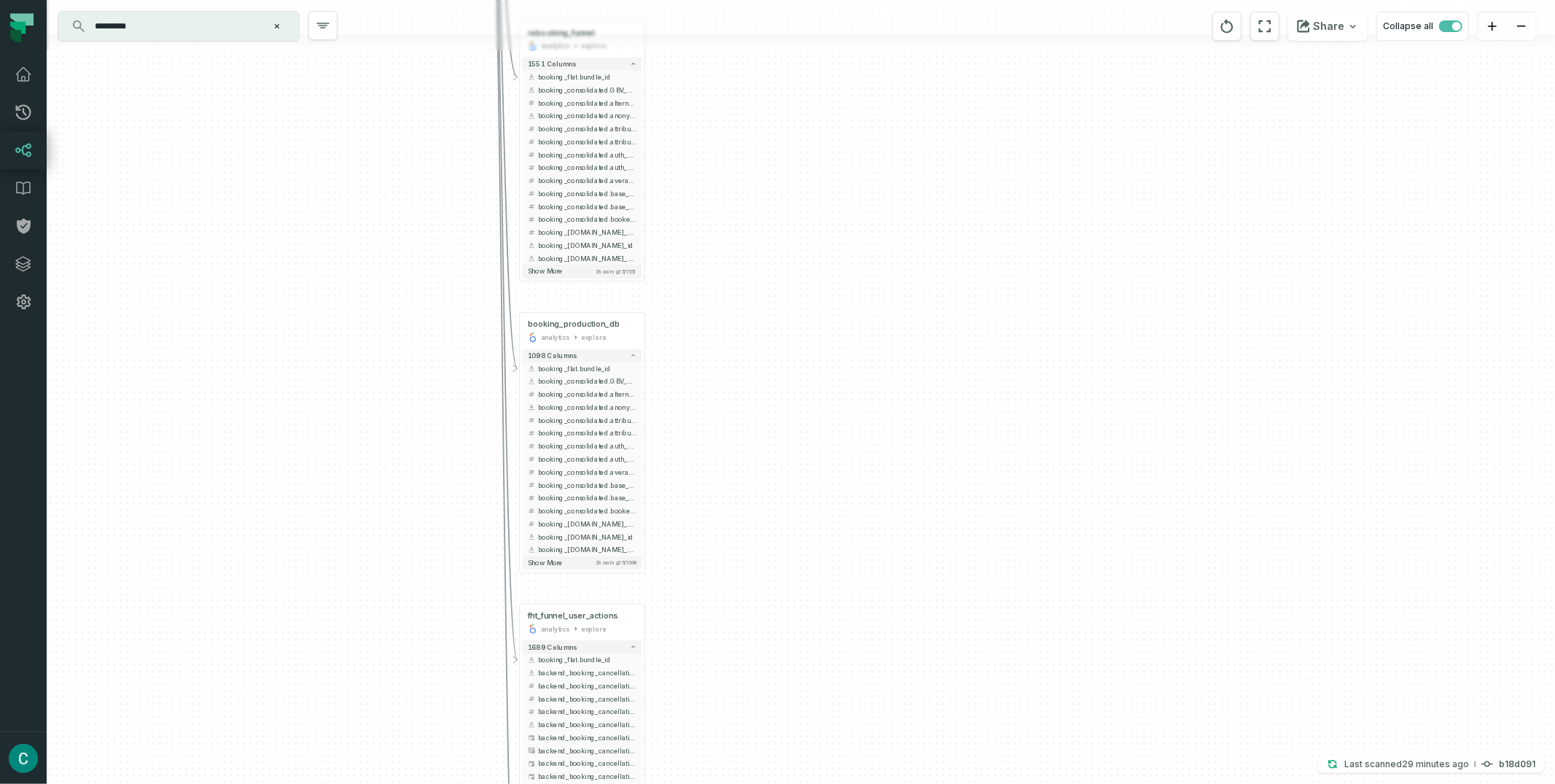
drag, startPoint x: 888, startPoint y: 361, endPoint x: 885, endPoint y: 315, distance: 46.1
click at [889, 383] on div "+ conversation cs_management explore + 1070 columns - booking_flat.bundle_id al…" at bounding box center [801, 392] width 1509 height 784
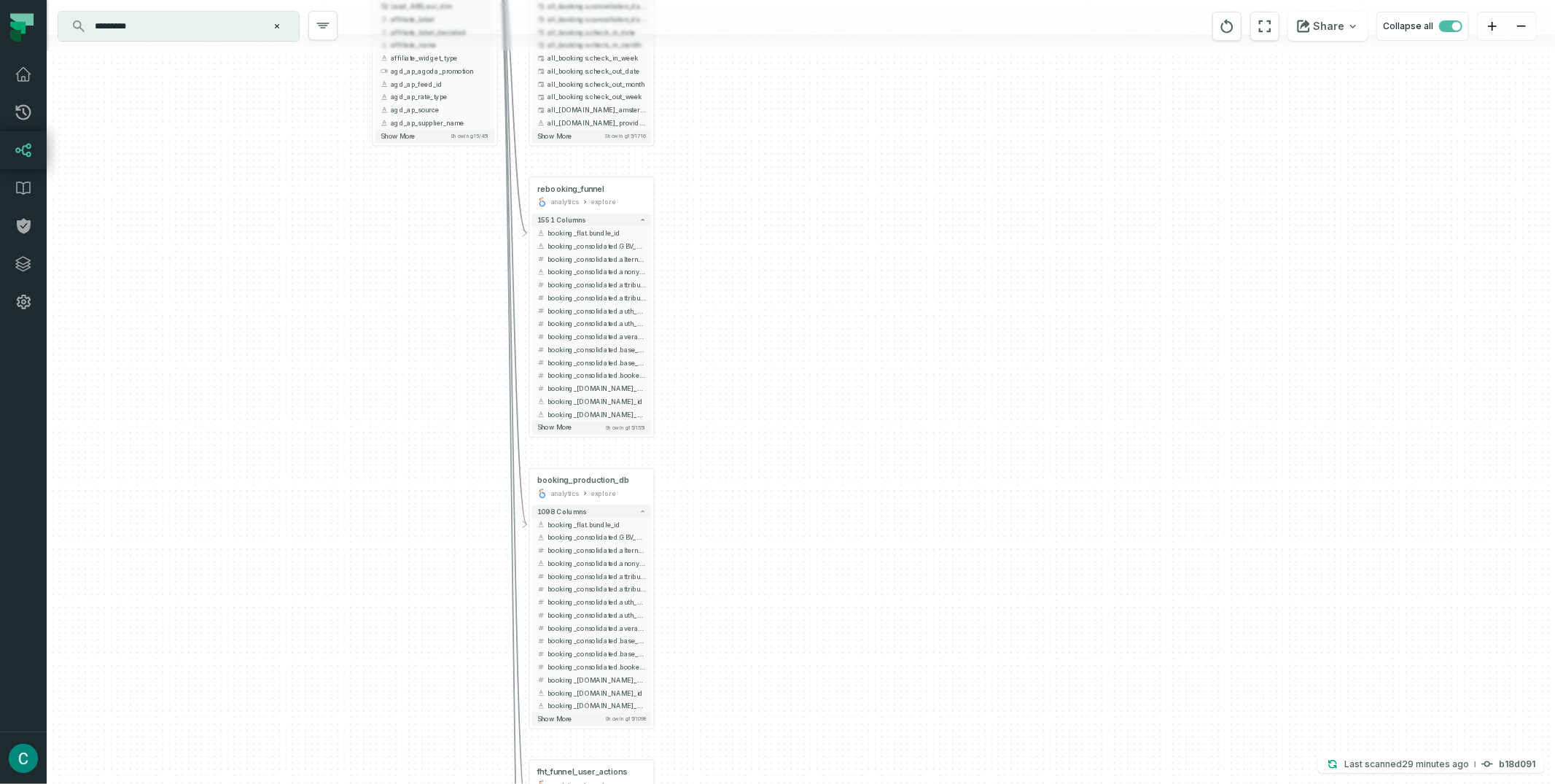
drag, startPoint x: 862, startPoint y: 152, endPoint x: 875, endPoint y: 273, distance: 121.7
click at [872, 311] on div "+ conversation cs_management explore + 1070 columns - booking_flat.bundle_id al…" at bounding box center [801, 392] width 1509 height 784
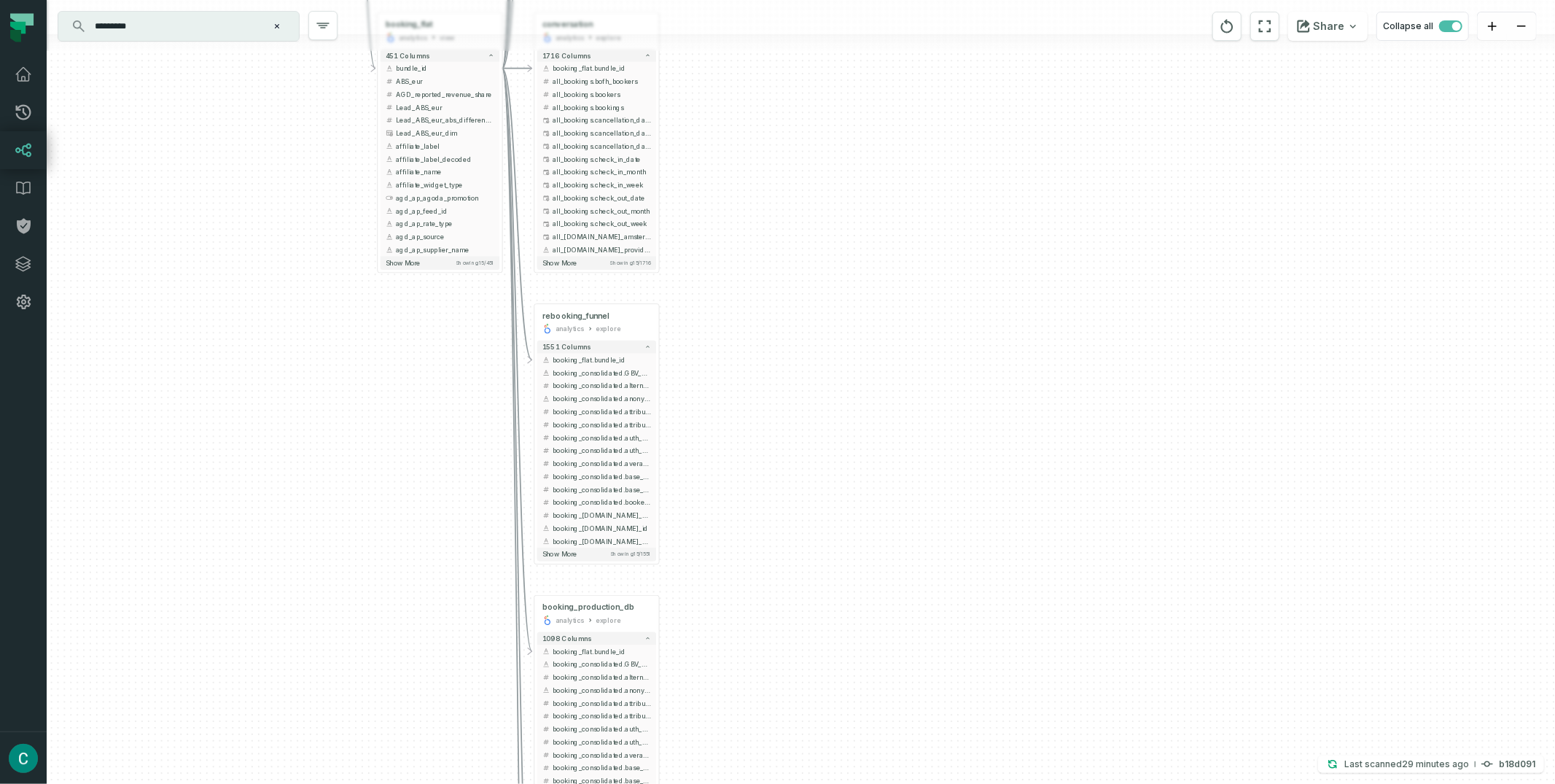
drag, startPoint x: 875, startPoint y: 258, endPoint x: 867, endPoint y: 226, distance: 33.0
click at [876, 281] on div "+ conversation cs_management explore + 1070 columns - booking_flat.bundle_id al…" at bounding box center [801, 392] width 1509 height 784
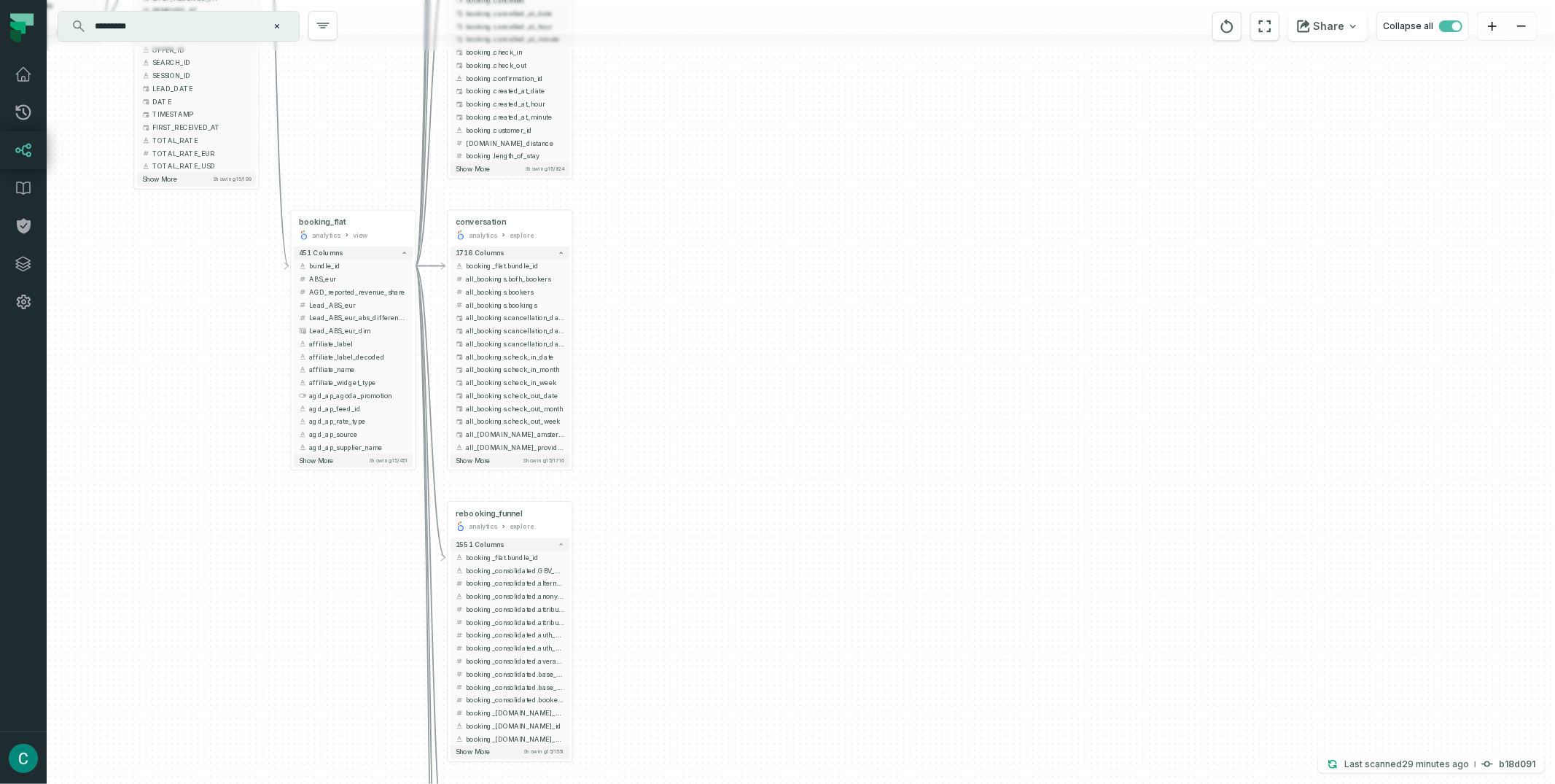
drag, startPoint x: 846, startPoint y: 107, endPoint x: 758, endPoint y: 282, distance: 195.9
click at [758, 282] on div "+ conversation cs_management explore + 1070 columns - booking_flat.bundle_id al…" at bounding box center [801, 392] width 1509 height 784
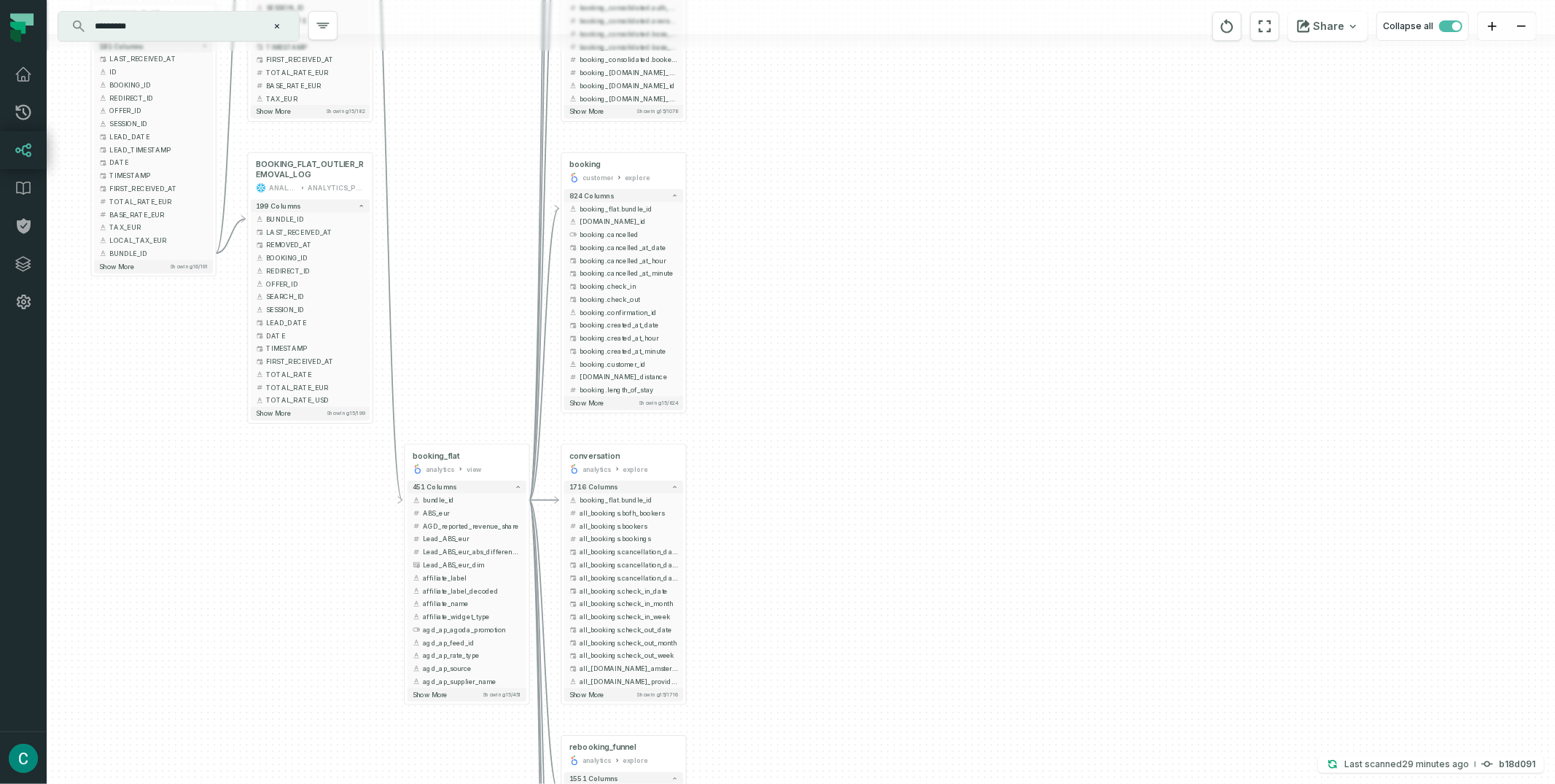
drag, startPoint x: 686, startPoint y: 175, endPoint x: 800, endPoint y: 408, distance: 259.4
click at [800, 408] on div "+ conversation cs_management explore + 1070 columns - booking_flat.bundle_id al…" at bounding box center [801, 392] width 1509 height 784
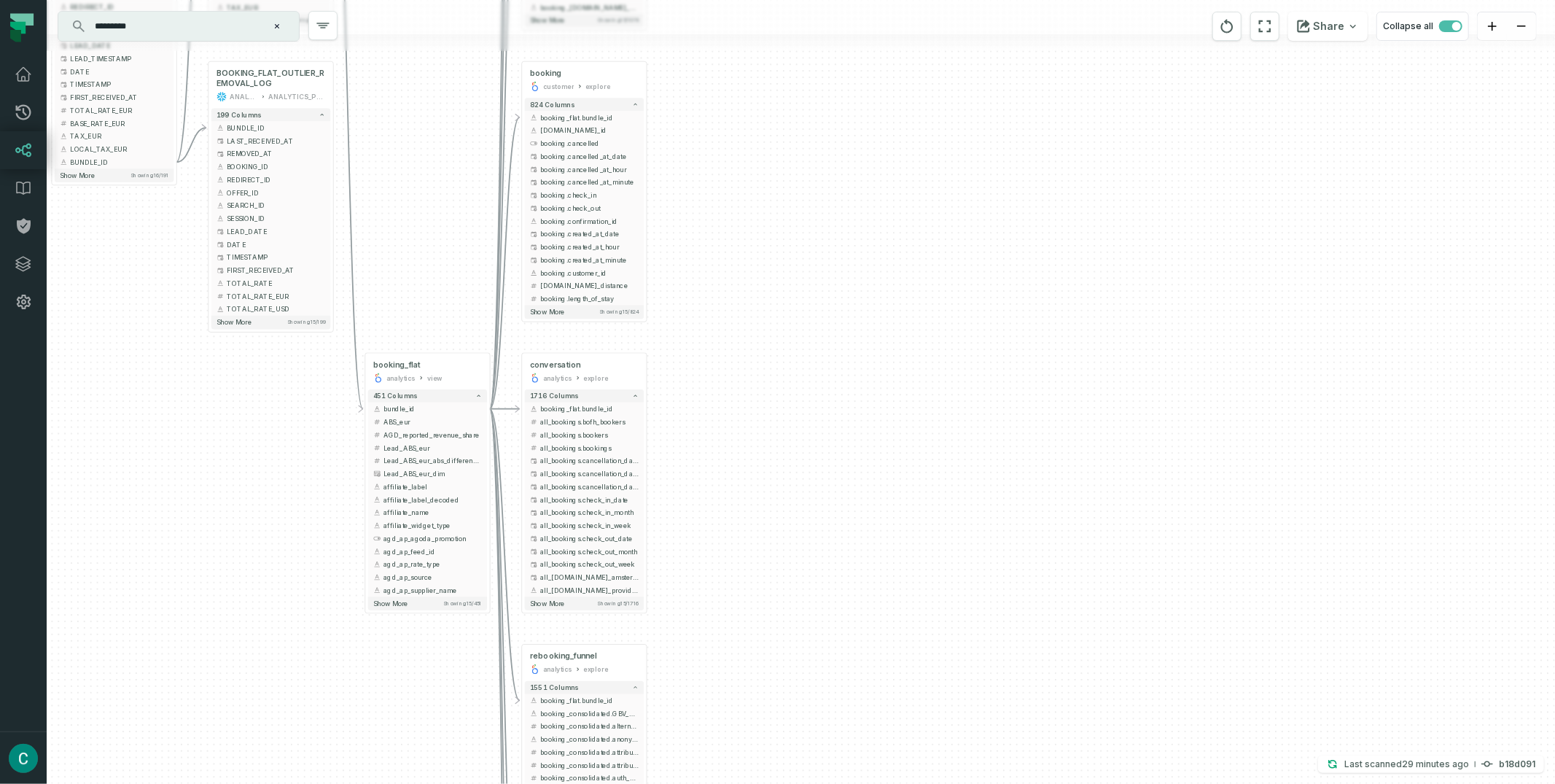
drag, startPoint x: 790, startPoint y: 425, endPoint x: 816, endPoint y: 318, distance: 110.1
click at [755, 84] on div "+ conversation cs_management explore + 1070 columns - booking_flat.bundle_id al…" at bounding box center [801, 392] width 1509 height 784
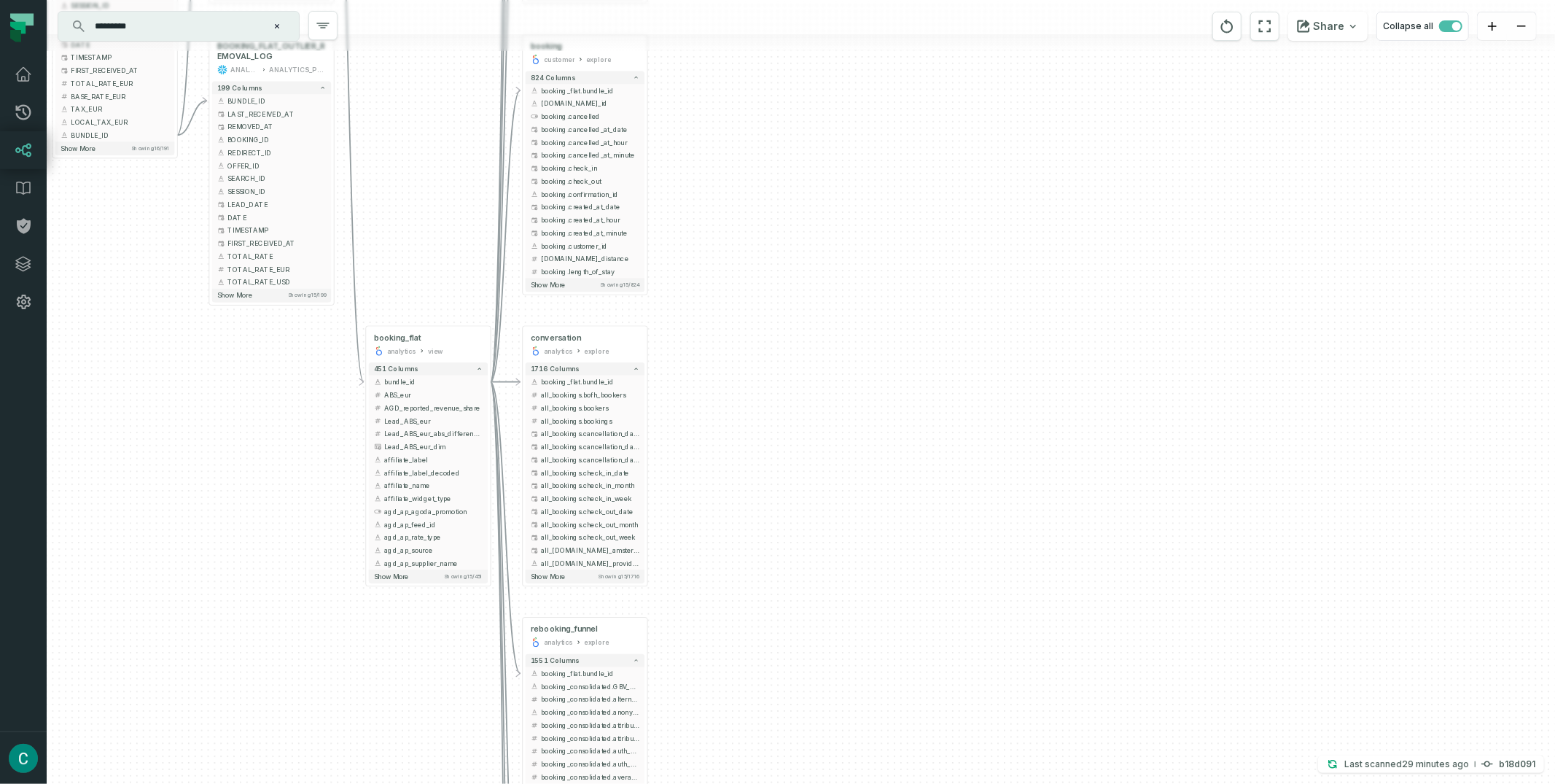
drag, startPoint x: 816, startPoint y: 318, endPoint x: 796, endPoint y: 35, distance: 283.7
click at [797, 144] on div "+ conversation cs_management explore + 1070 columns - booking_flat.bundle_id al…" at bounding box center [801, 392] width 1509 height 784
